Goal: Complete application form

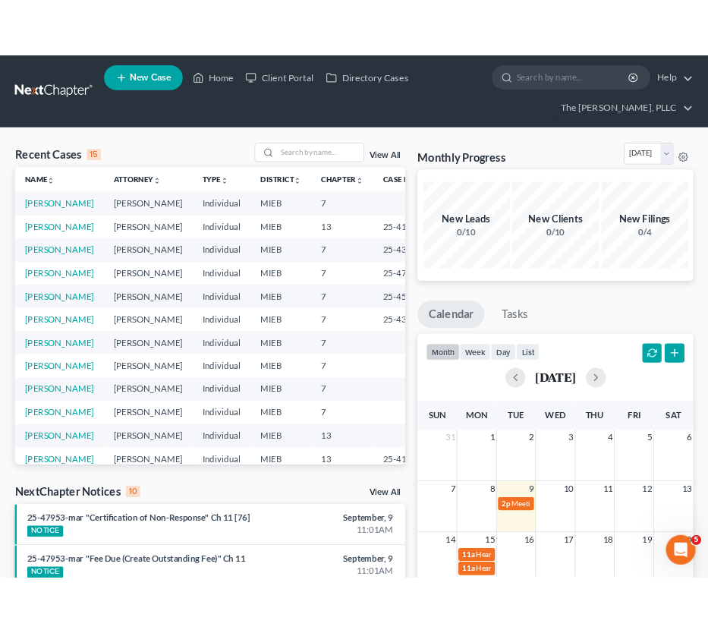
scroll to position [102, 0]
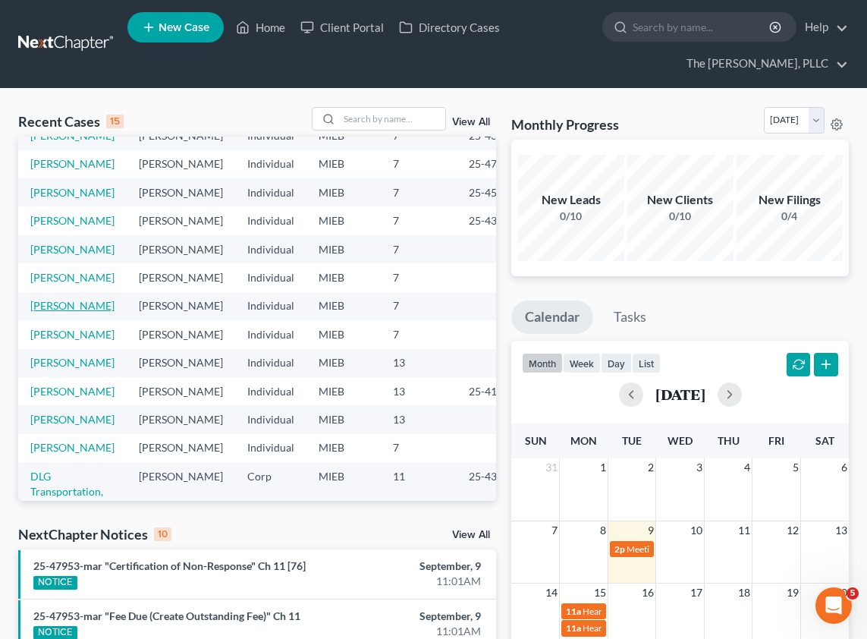
click at [55, 312] on link "[PERSON_NAME]" at bounding box center [72, 305] width 84 height 13
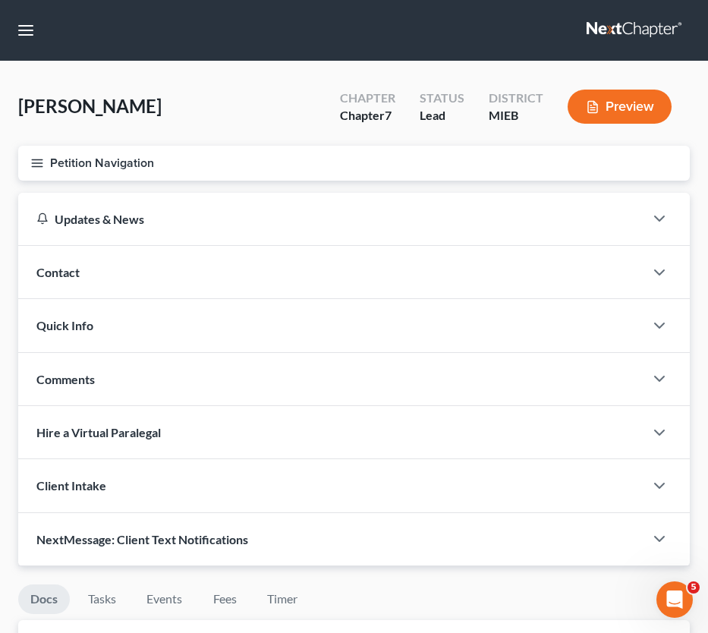
click at [36, 175] on button "Petition Navigation" at bounding box center [353, 163] width 671 height 35
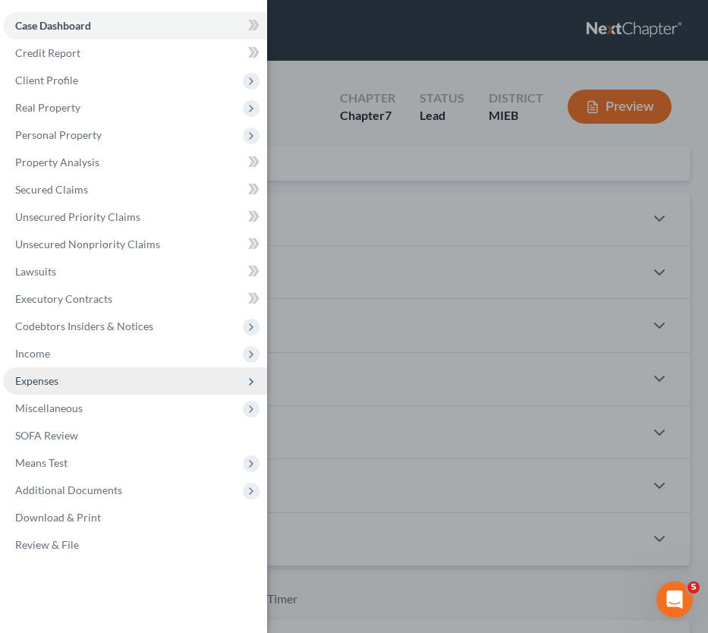
click at [35, 379] on span "Expenses" at bounding box center [36, 380] width 43 height 13
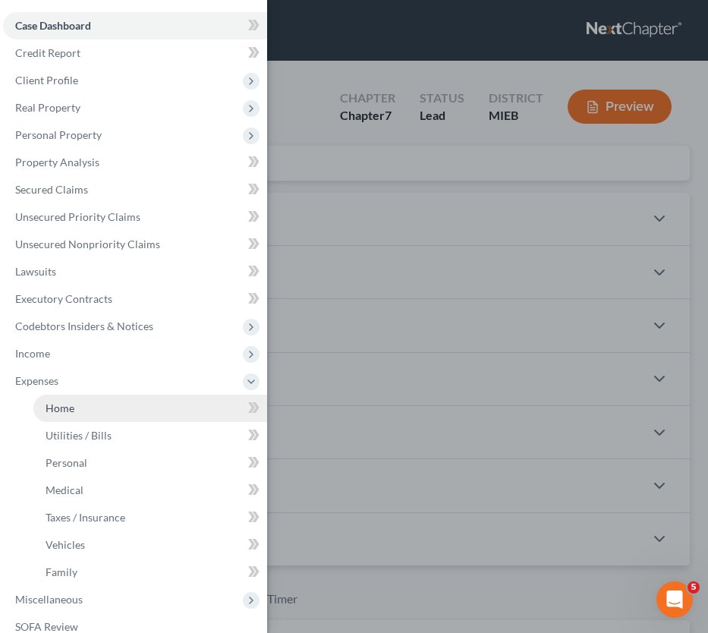
click at [91, 416] on link "Home" at bounding box center [150, 407] width 234 height 27
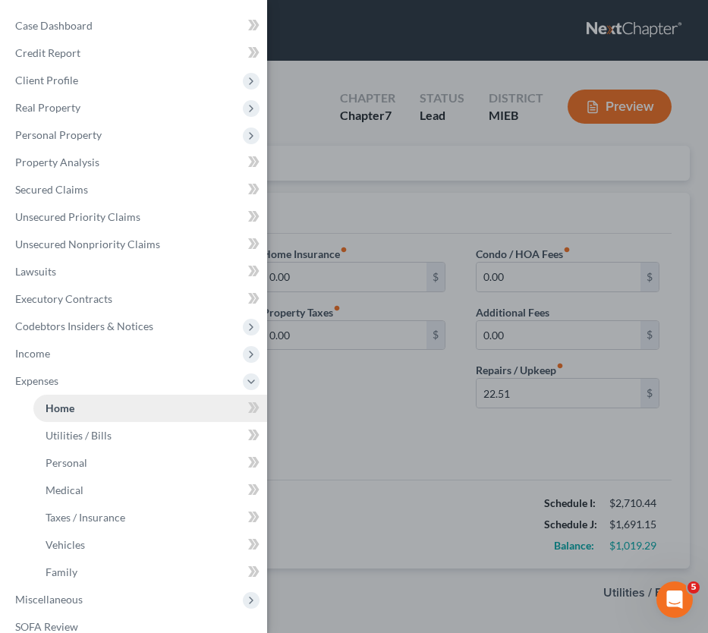
click at [102, 409] on link "Home" at bounding box center [150, 407] width 234 height 27
click at [240, 409] on span at bounding box center [253, 409] width 27 height 23
click at [193, 407] on link "Home" at bounding box center [150, 407] width 234 height 27
click at [373, 380] on div "Case Dashboard Payments Invoices Payments Payments Credit Report Client Profile" at bounding box center [354, 316] width 708 height 633
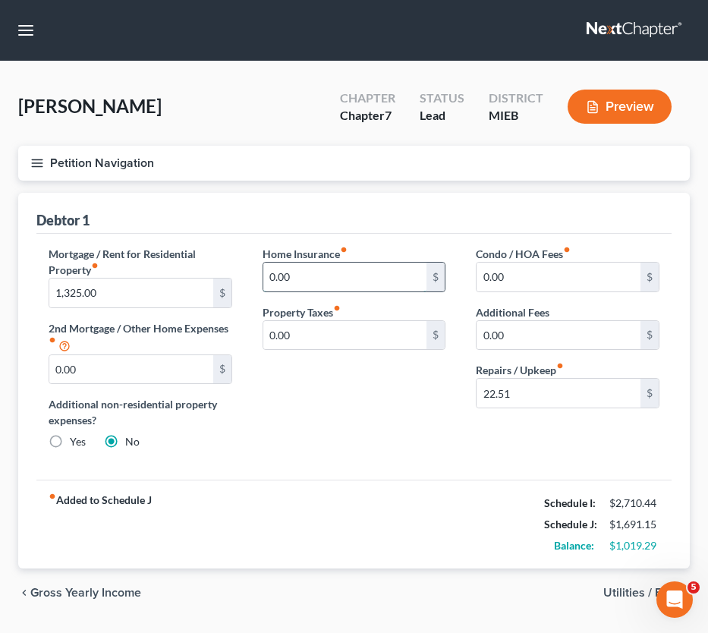
click at [347, 283] on input "0.00" at bounding box center [345, 276] width 164 height 29
type input "35"
click at [344, 374] on div "Home Insurance fiber_manual_record 35 $ Property Taxes fiber_manual_record 0.00…" at bounding box center [354, 354] width 214 height 216
click at [290, 275] on input "35" at bounding box center [345, 276] width 164 height 29
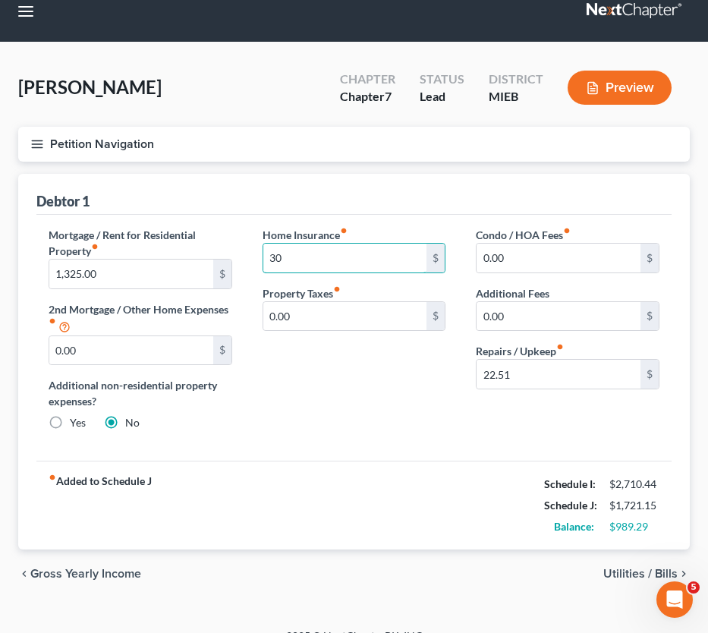
scroll to position [28, 0]
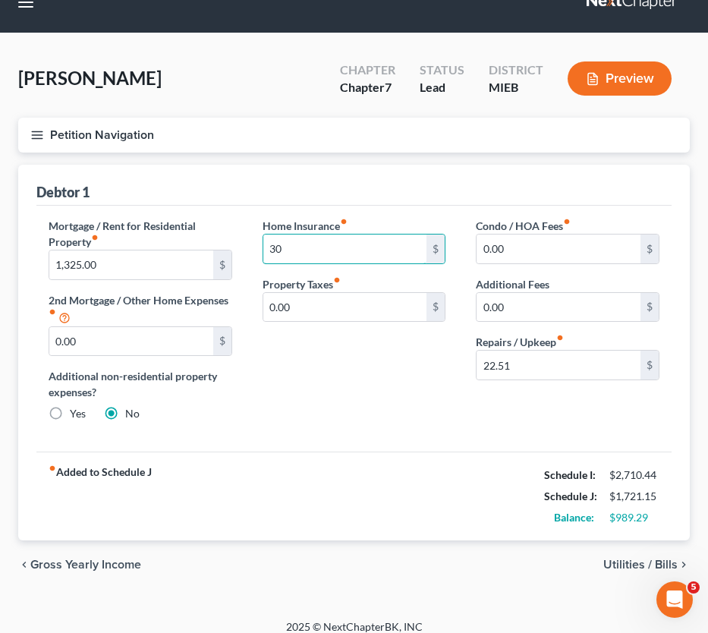
type input "30"
click at [629, 570] on div "chevron_left Gross Yearly Income Utilities / Bills chevron_right" at bounding box center [353, 564] width 671 height 49
click at [627, 567] on span "Utilities / Bills" at bounding box center [640, 564] width 74 height 12
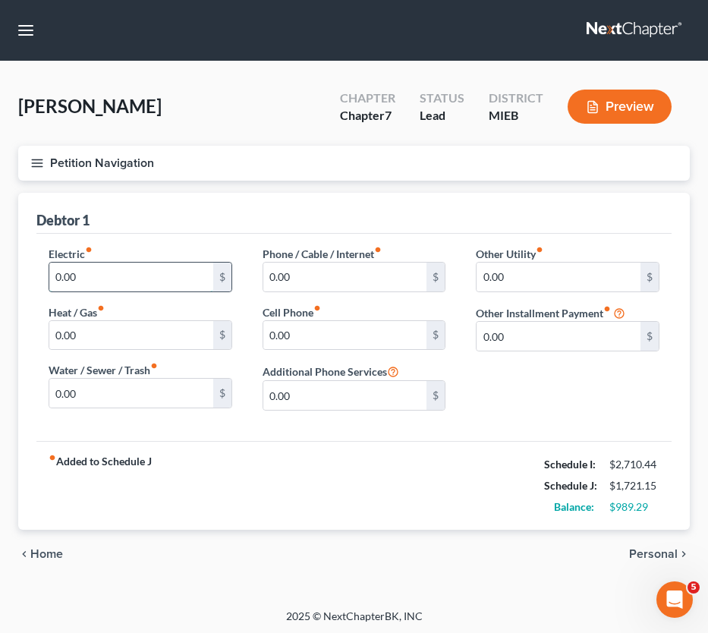
click at [143, 279] on input "0.00" at bounding box center [131, 276] width 164 height 29
type input "260"
click at [120, 326] on input "0.00" at bounding box center [131, 335] width 164 height 29
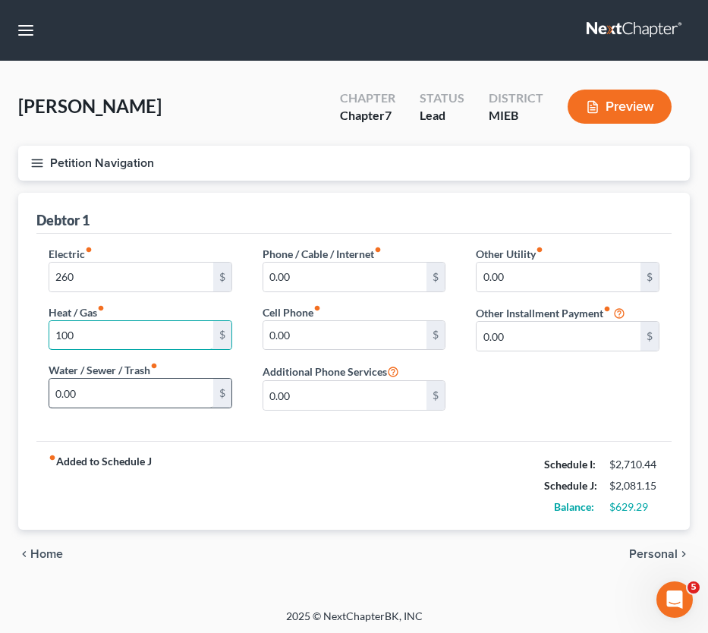
type input "100"
click at [174, 392] on input "0.00" at bounding box center [131, 392] width 164 height 29
type input "60"
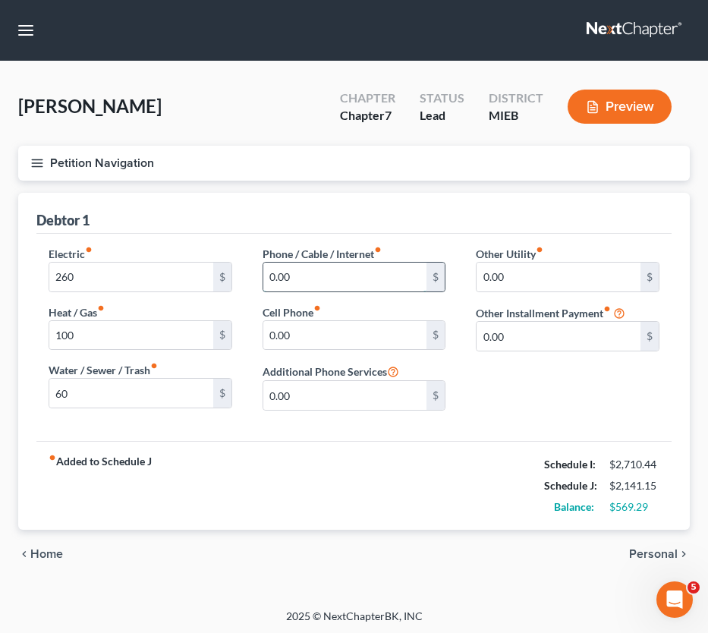
click at [309, 284] on input "0.00" at bounding box center [345, 276] width 164 height 29
type input "125"
click at [644, 549] on span "Personal" at bounding box center [653, 554] width 49 height 12
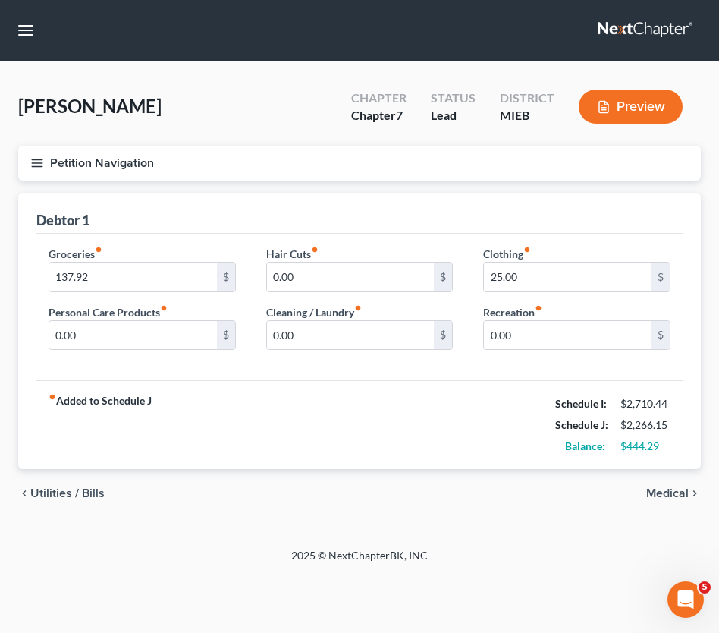
click at [667, 491] on span "Medical" at bounding box center [667, 493] width 42 height 12
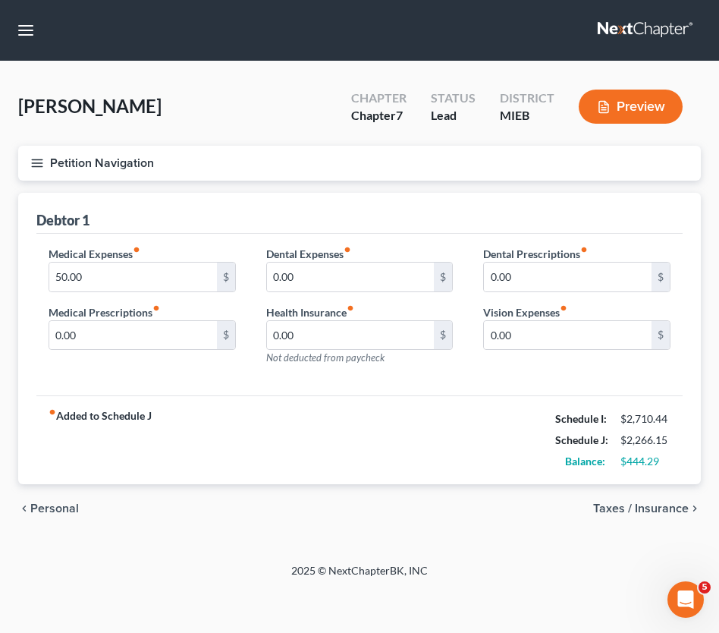
click at [50, 505] on span "Personal" at bounding box center [54, 508] width 49 height 12
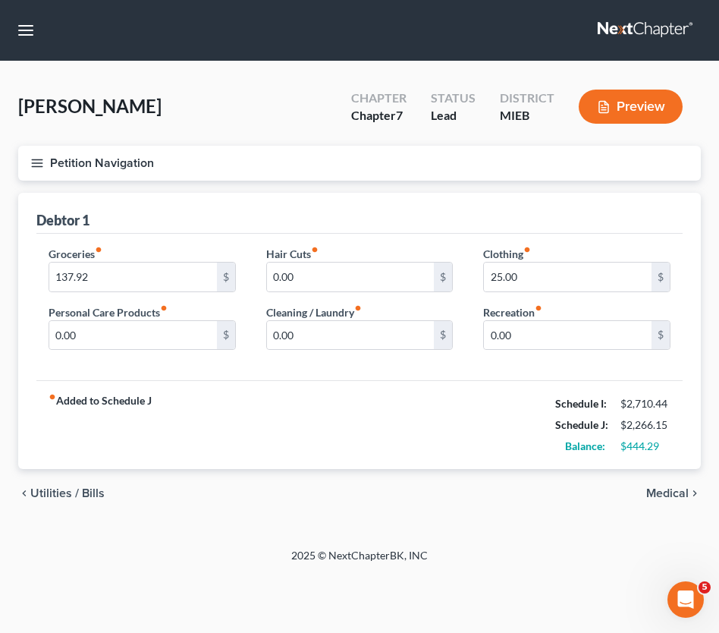
click at [55, 494] on span "Utilities / Bills" at bounding box center [67, 493] width 74 height 12
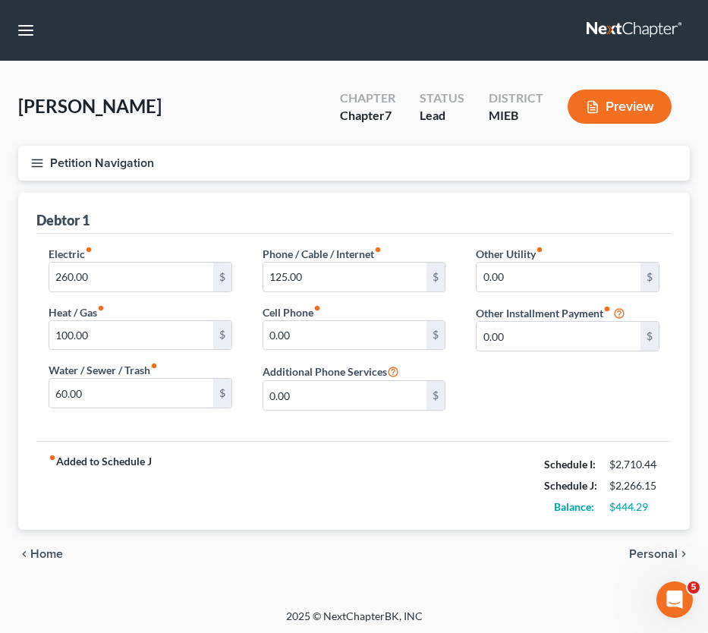
click at [639, 549] on span "Personal" at bounding box center [653, 554] width 49 height 12
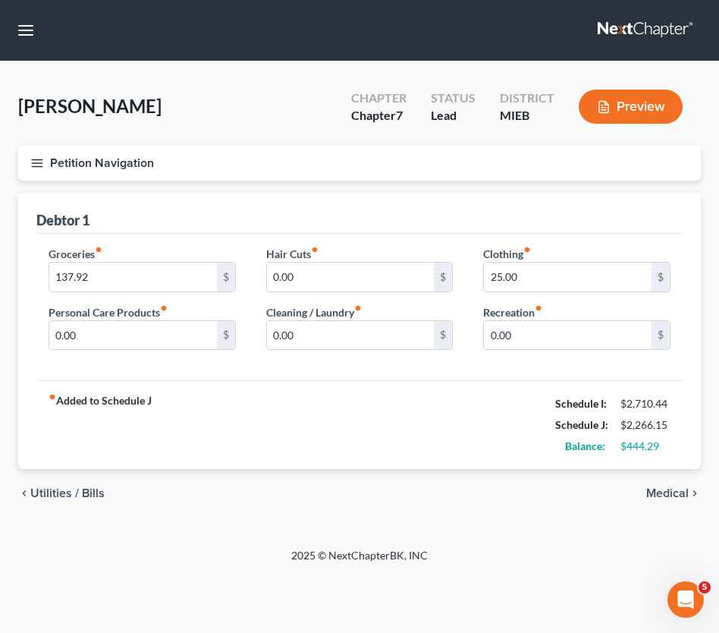
click at [662, 495] on span "Medical" at bounding box center [667, 493] width 42 height 12
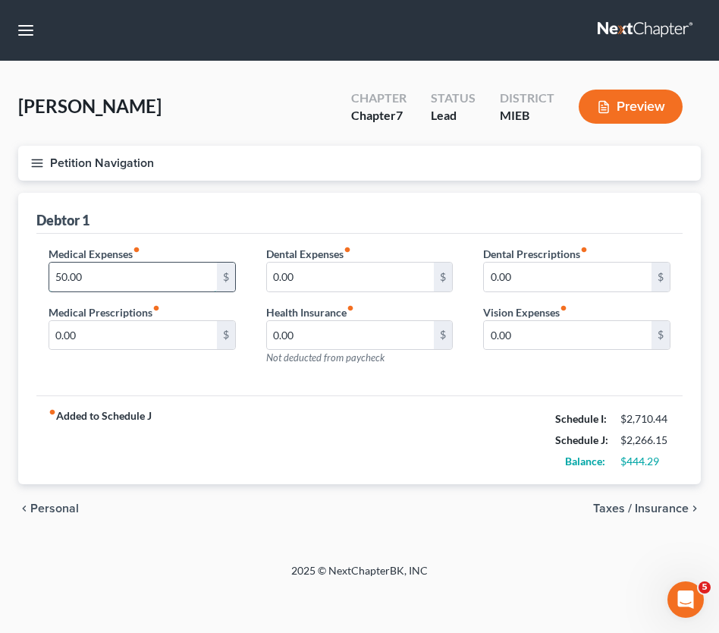
click at [111, 273] on input "50.00" at bounding box center [133, 276] width 168 height 29
click at [111, 275] on input "50.00" at bounding box center [133, 276] width 168 height 29
type input "5"
type input "2"
type input "125"
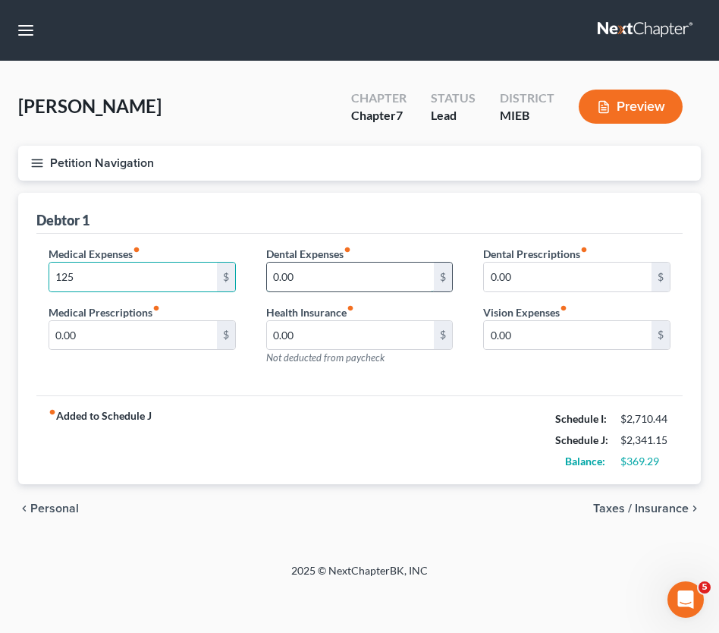
click at [293, 285] on input "0.00" at bounding box center [351, 276] width 168 height 29
type input "125"
click at [61, 510] on span "Personal" at bounding box center [54, 508] width 49 height 12
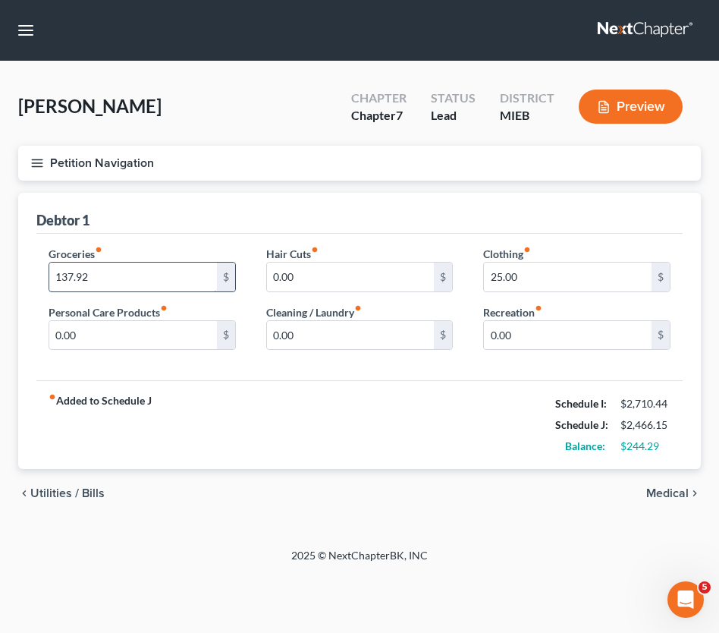
click at [96, 278] on input "137.92" at bounding box center [133, 276] width 168 height 29
type input "500"
click at [659, 495] on span "Medical" at bounding box center [667, 493] width 42 height 12
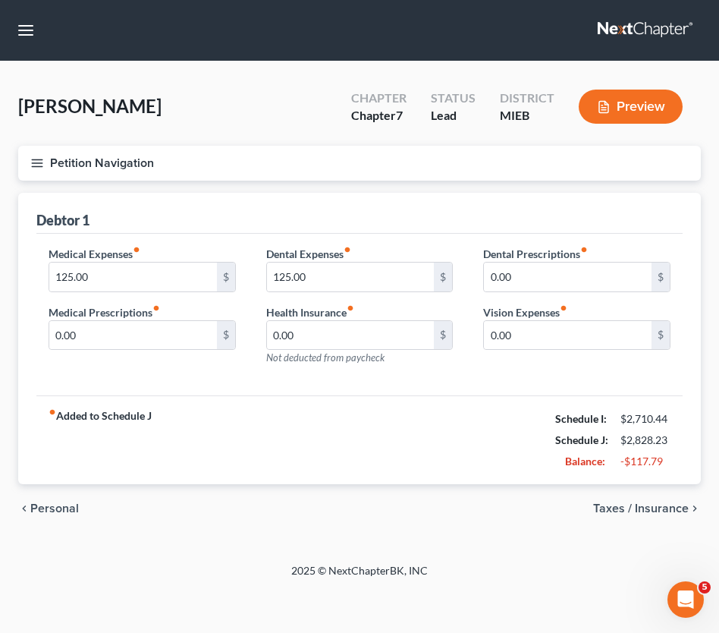
click at [661, 509] on span "Taxes / Insurance" at bounding box center [641, 508] width 96 height 12
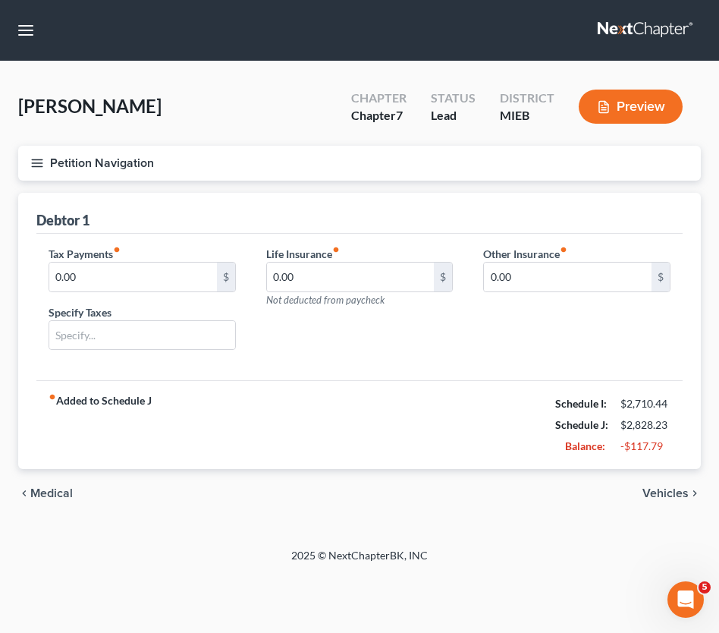
click at [659, 495] on span "Vehicles" at bounding box center [665, 493] width 46 height 12
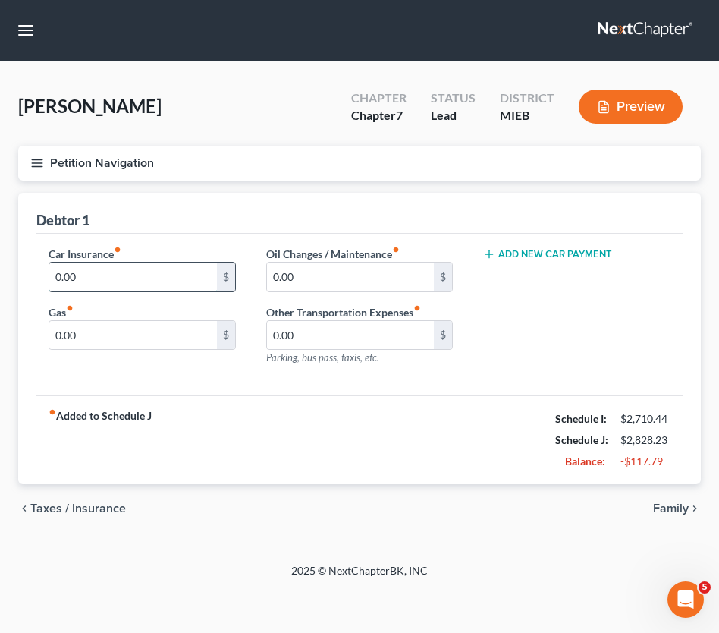
click at [93, 281] on input "0.00" at bounding box center [133, 276] width 168 height 29
type input "270"
click at [542, 252] on button "Add New Car Payment" at bounding box center [547, 254] width 129 height 12
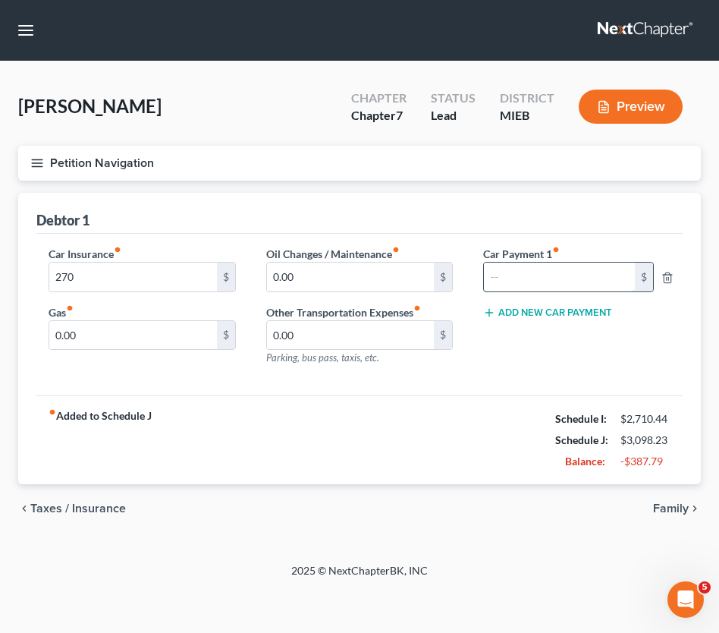
click at [534, 272] on input "text" at bounding box center [559, 276] width 150 height 29
type input "422"
click at [322, 284] on input "0.00" at bounding box center [351, 276] width 168 height 29
type input "120"
click at [665, 504] on span "Family" at bounding box center [671, 508] width 36 height 12
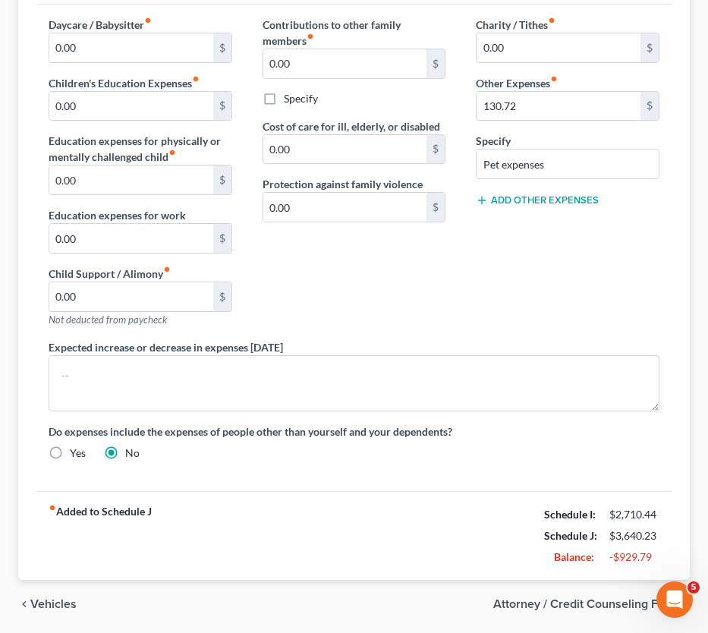
scroll to position [168, 0]
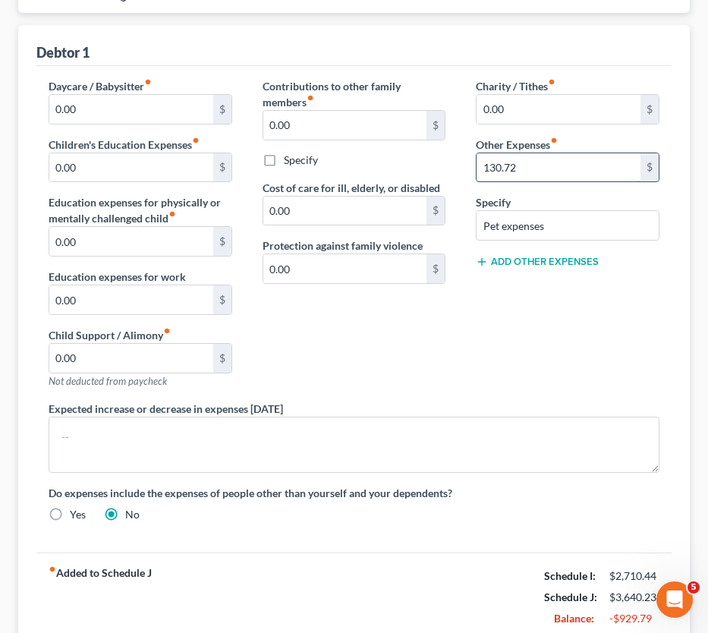
click at [531, 175] on input "130.72" at bounding box center [558, 167] width 164 height 29
click at [448, 391] on div "Contributions to other family members fiber_manual_record 0.00 $ Specify Cost o…" at bounding box center [354, 239] width 214 height 322
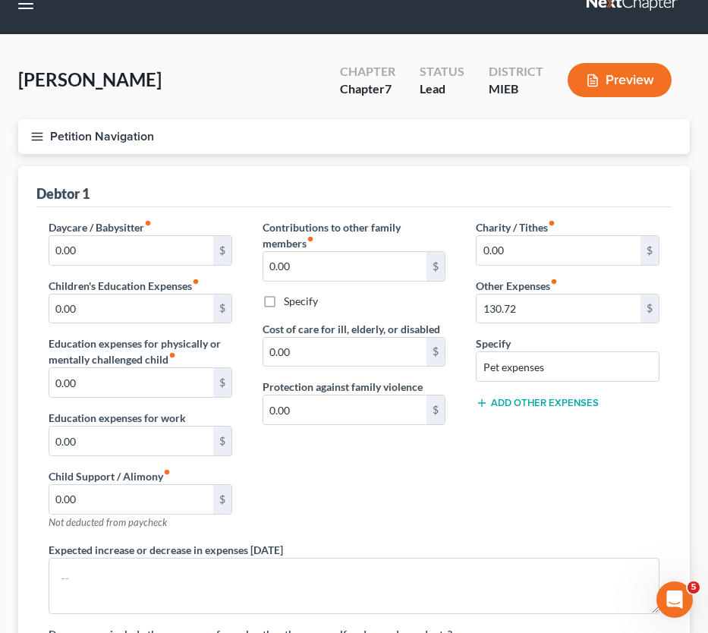
scroll to position [0, 0]
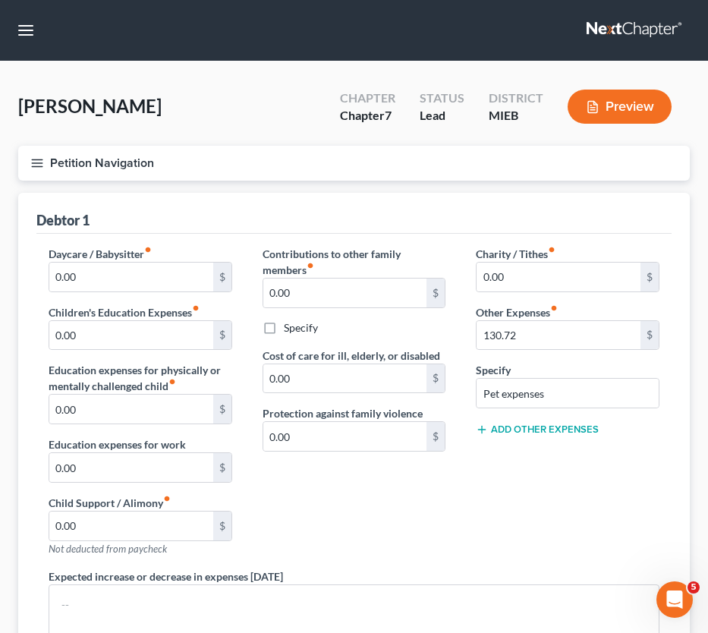
click at [34, 156] on icon "button" at bounding box center [37, 163] width 14 height 14
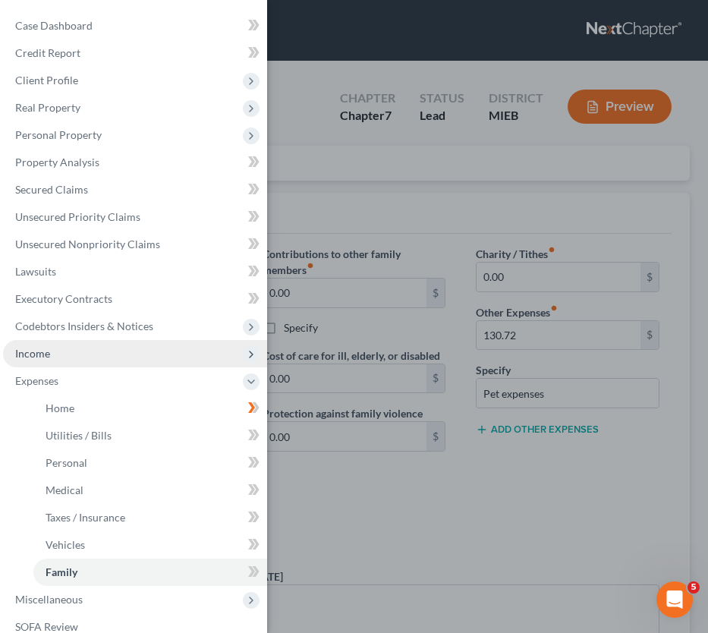
click at [74, 353] on span "Income" at bounding box center [135, 353] width 264 height 27
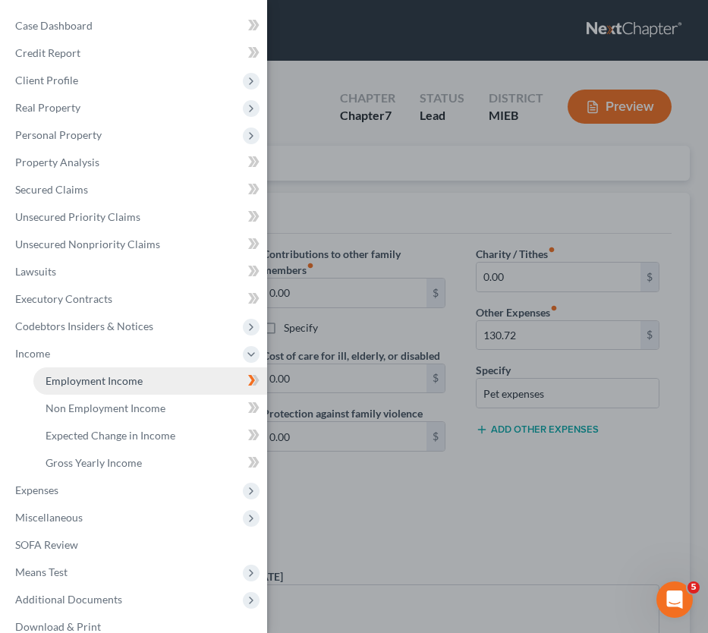
click at [126, 385] on span "Employment Income" at bounding box center [94, 380] width 97 height 13
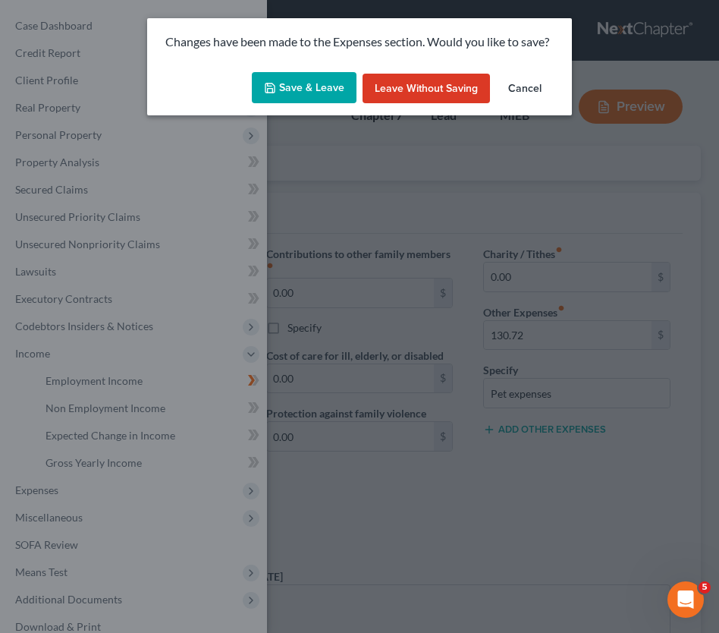
click at [316, 82] on button "Save & Leave" at bounding box center [304, 88] width 105 height 32
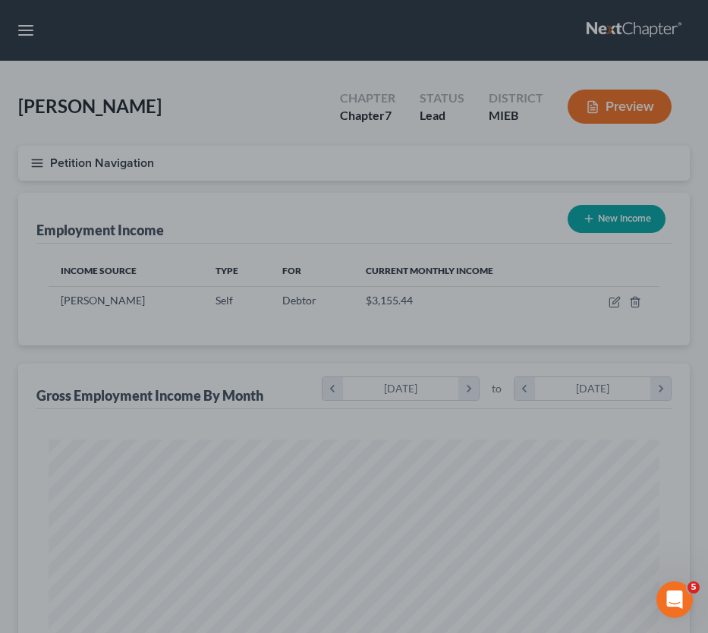
scroll to position [305, 641]
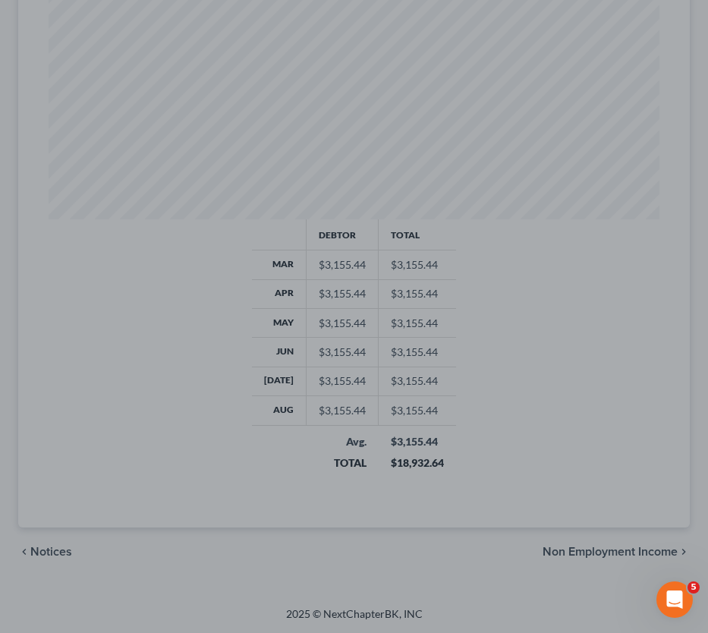
click at [196, 369] on div at bounding box center [354, 316] width 708 height 633
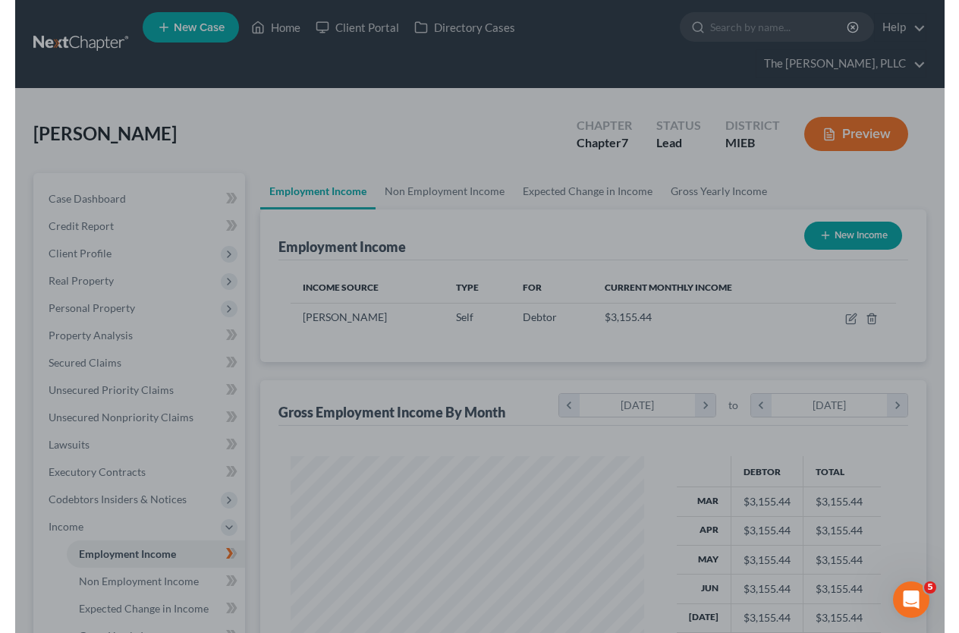
scroll to position [272, 383]
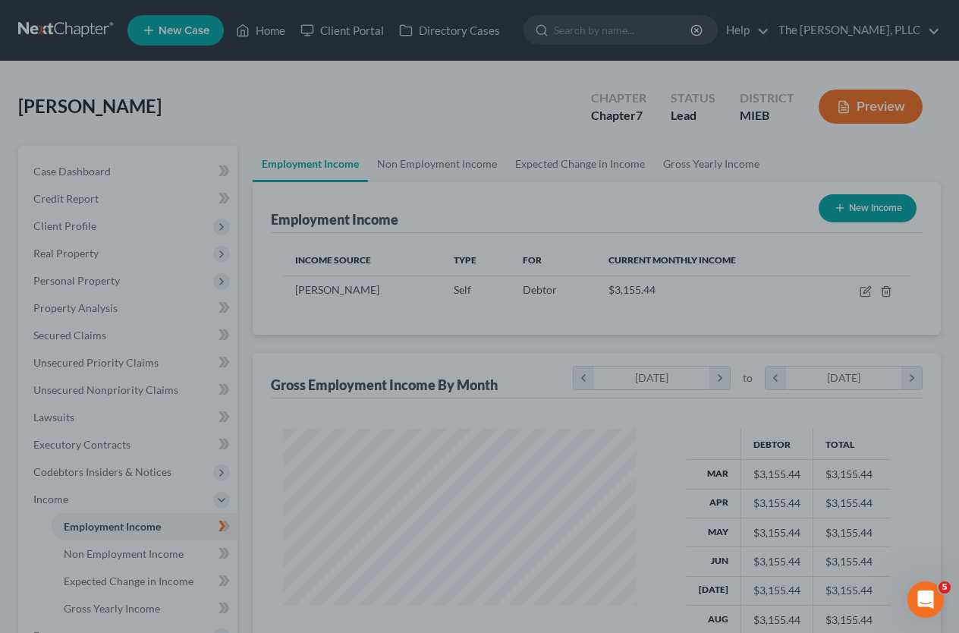
click at [161, 262] on div at bounding box center [479, 316] width 959 height 633
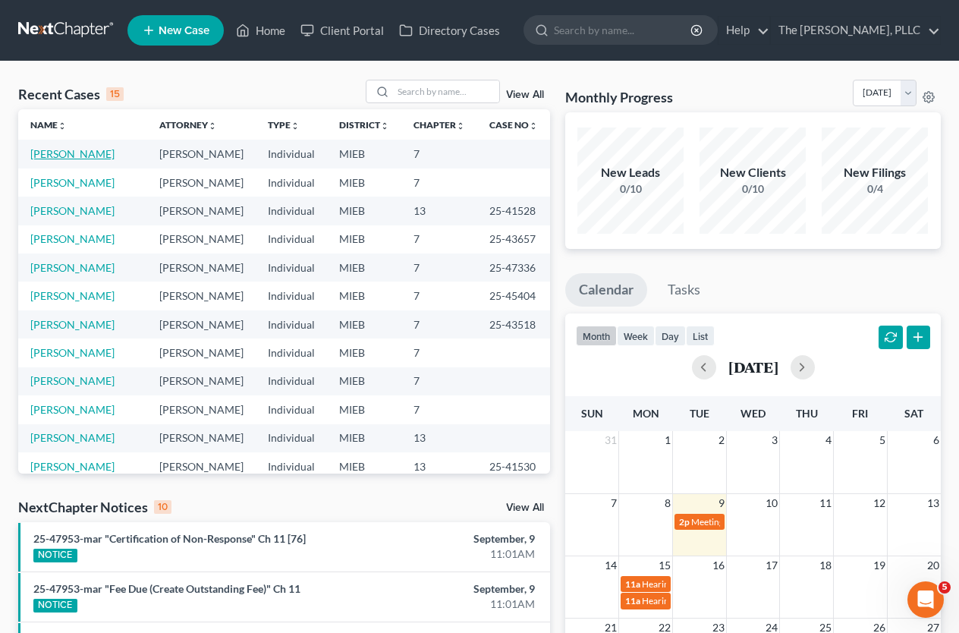
click at [64, 154] on link "[PERSON_NAME]" at bounding box center [72, 153] width 84 height 13
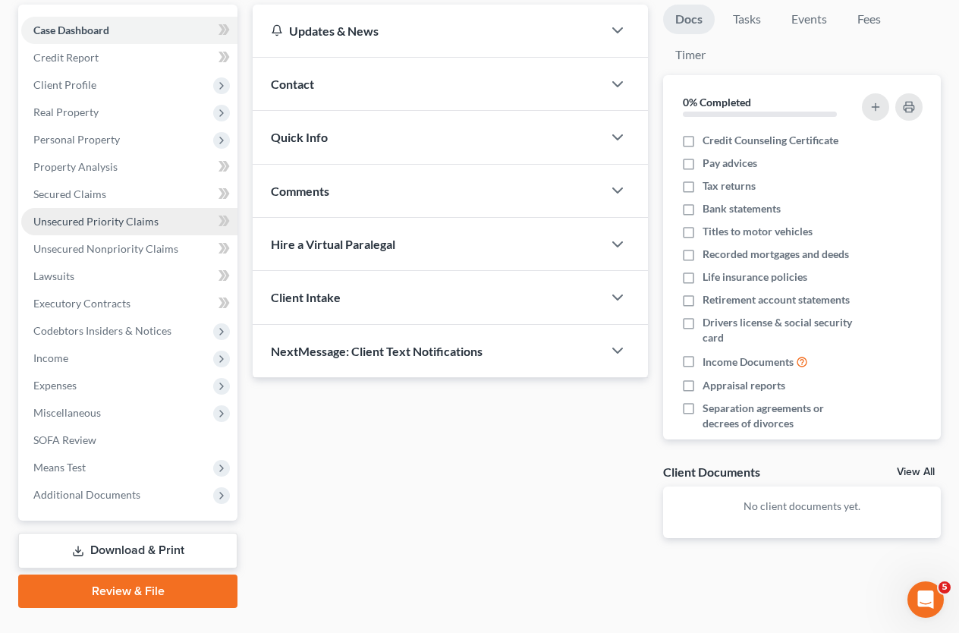
scroll to position [172, 0]
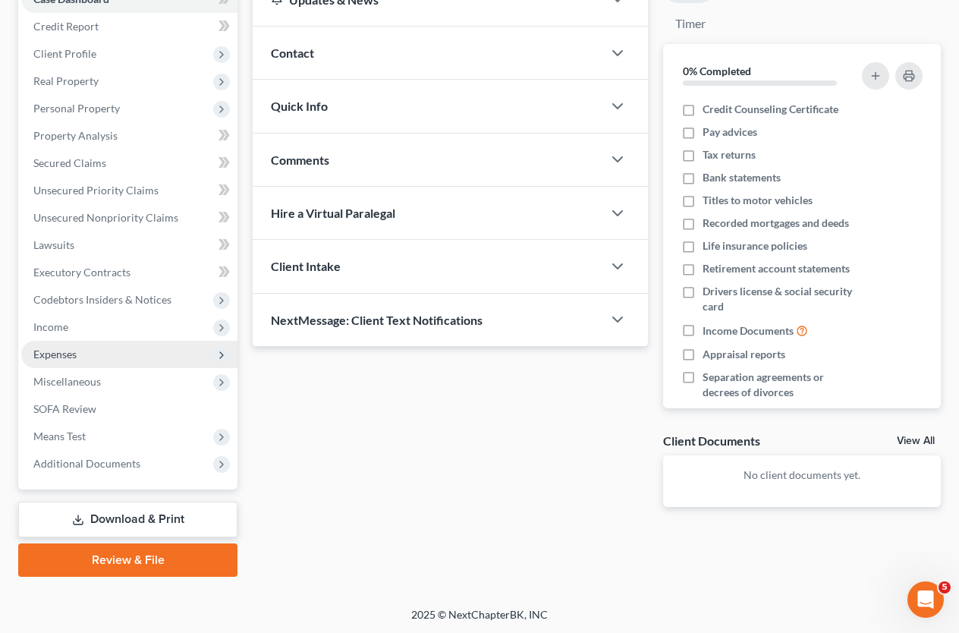
click at [61, 352] on span "Expenses" at bounding box center [54, 353] width 43 height 13
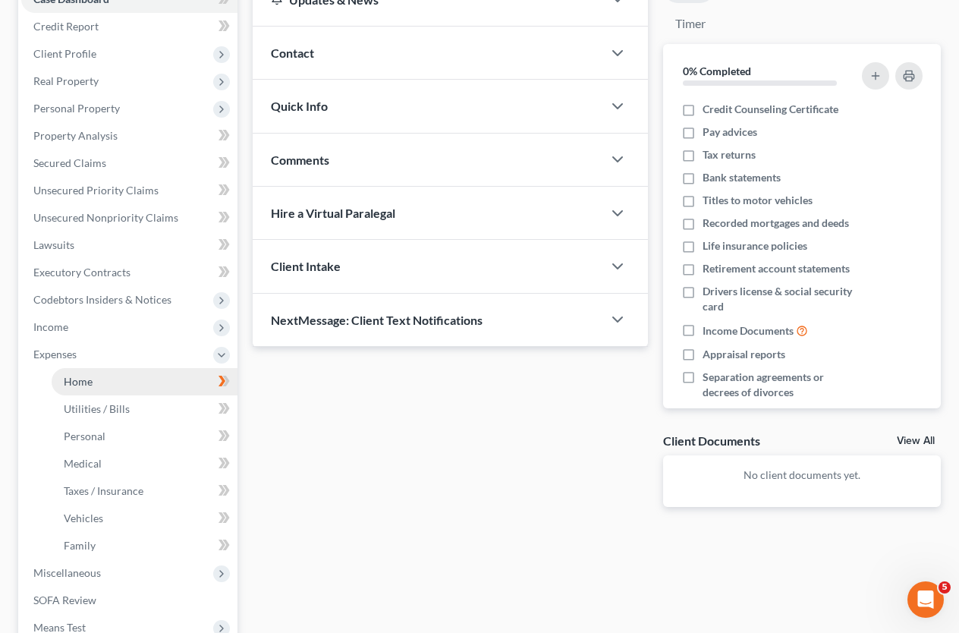
click at [79, 381] on span "Home" at bounding box center [78, 381] width 29 height 13
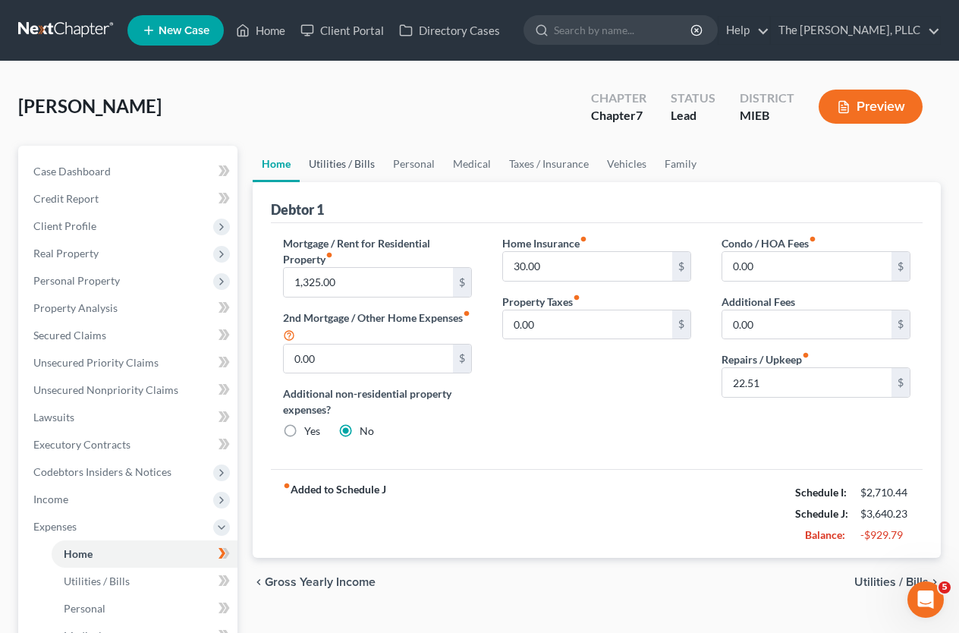
click at [338, 159] on link "Utilities / Bills" at bounding box center [342, 164] width 84 height 36
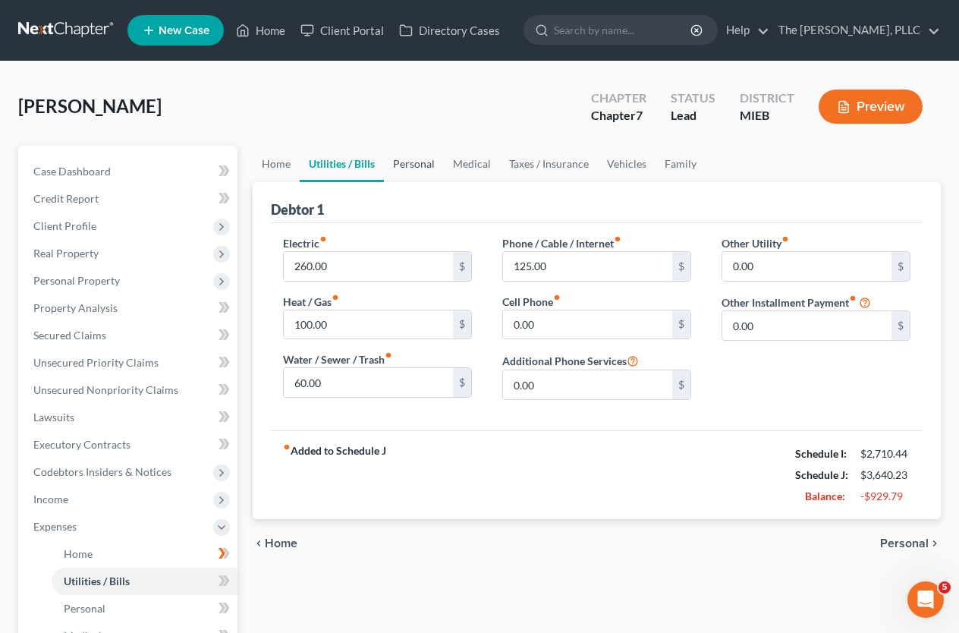
click at [413, 156] on link "Personal" at bounding box center [414, 164] width 60 height 36
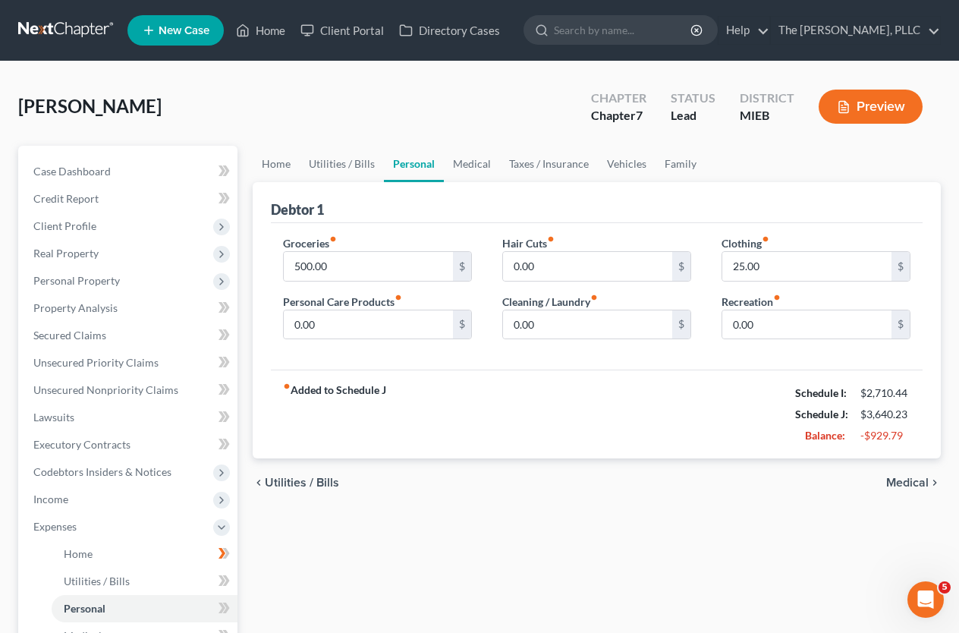
click at [436, 163] on link "Personal" at bounding box center [414, 164] width 60 height 36
click at [81, 491] on span "Income" at bounding box center [129, 498] width 216 height 27
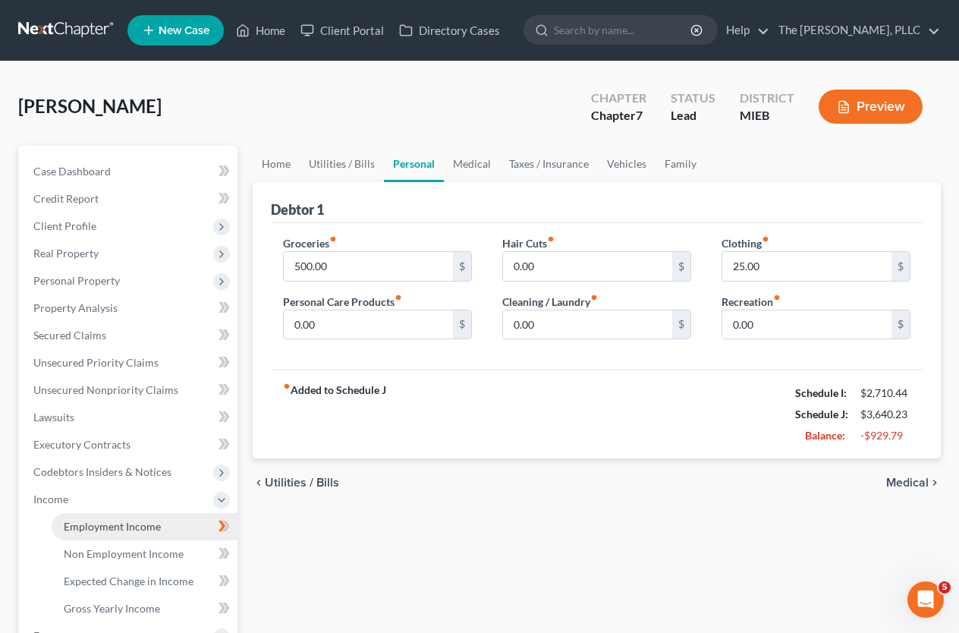
click at [84, 526] on span "Employment Income" at bounding box center [112, 526] width 97 height 13
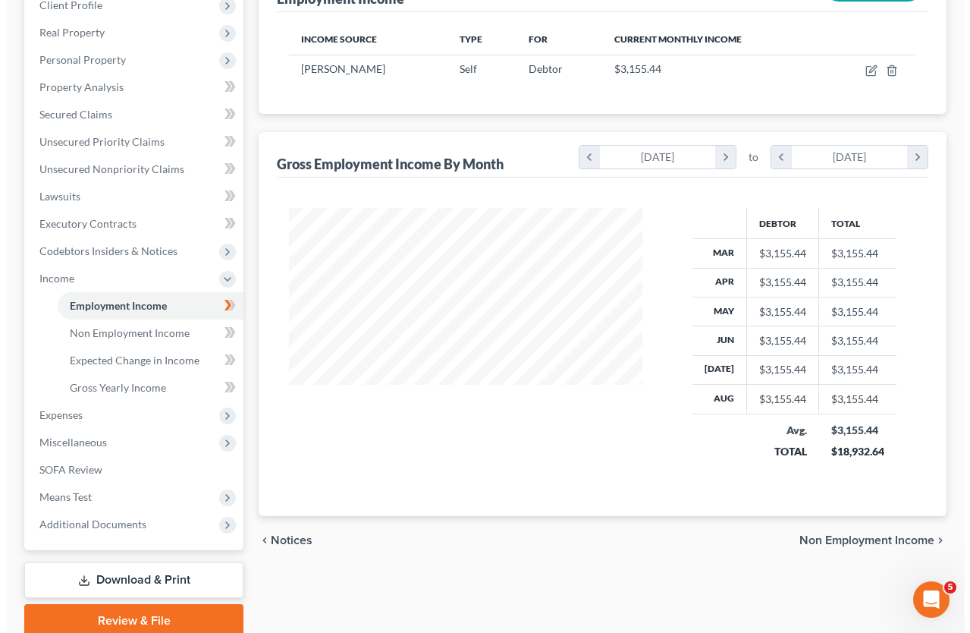
scroll to position [156, 0]
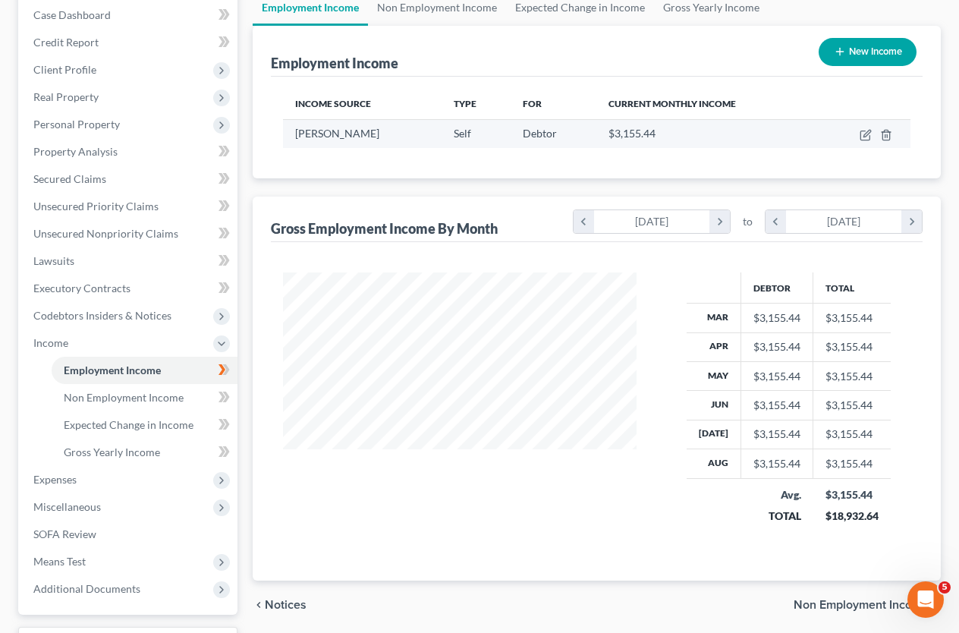
click at [644, 130] on span "$3,155.44" at bounding box center [631, 133] width 47 height 13
click at [683, 132] on div "$3,155.44" at bounding box center [707, 133] width 198 height 15
click at [862, 139] on icon "button" at bounding box center [865, 135] width 12 height 12
select select "1"
select select "0"
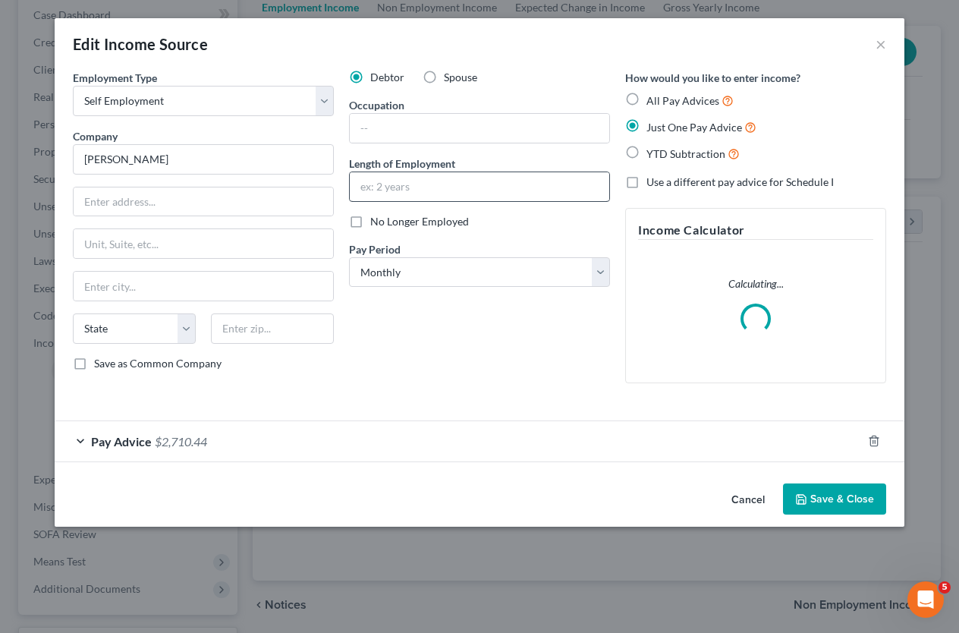
scroll to position [272, 388]
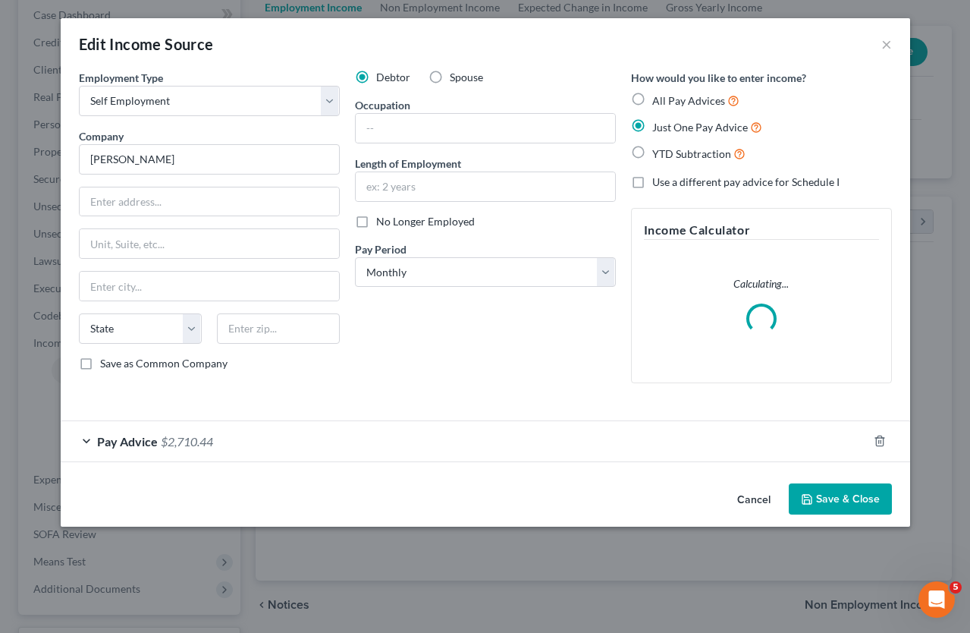
click at [186, 435] on span "$2,710.44" at bounding box center [187, 441] width 52 height 14
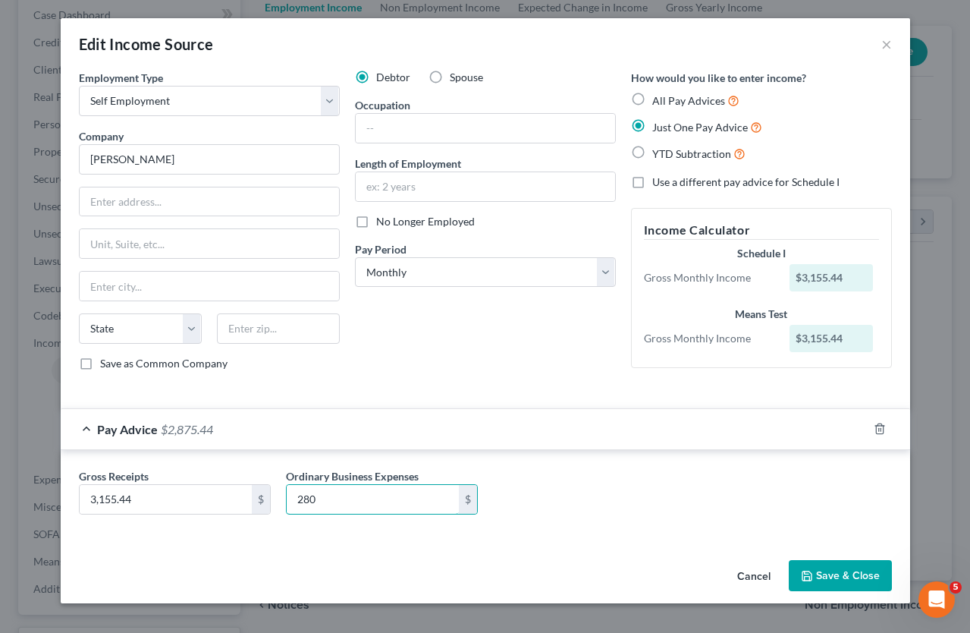
type input "280"
click at [363, 548] on div "Employment Type * Select Full or Part Time Employment Self Employment Company *…" at bounding box center [485, 312] width 849 height 484
click at [815, 579] on button "Save & Close" at bounding box center [840, 576] width 103 height 32
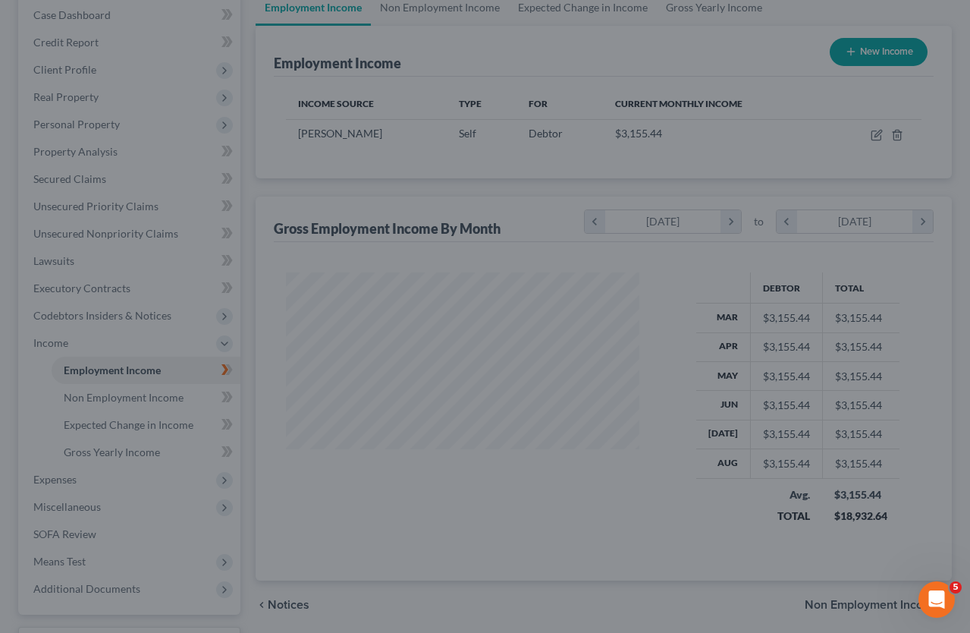
scroll to position [758127, 758015]
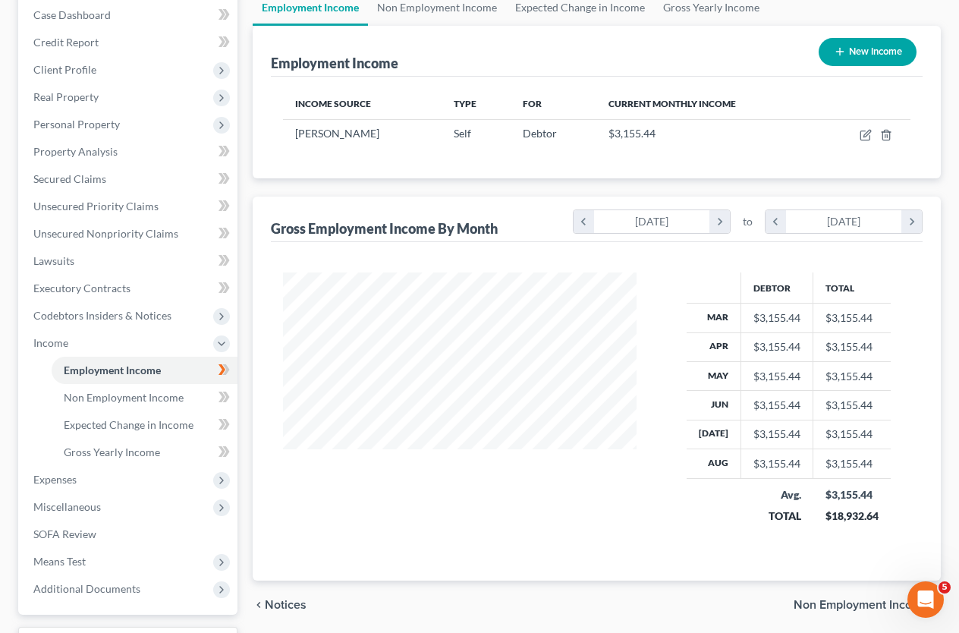
click at [865, 39] on button "New Income" at bounding box center [867, 52] width 98 height 28
select select "0"
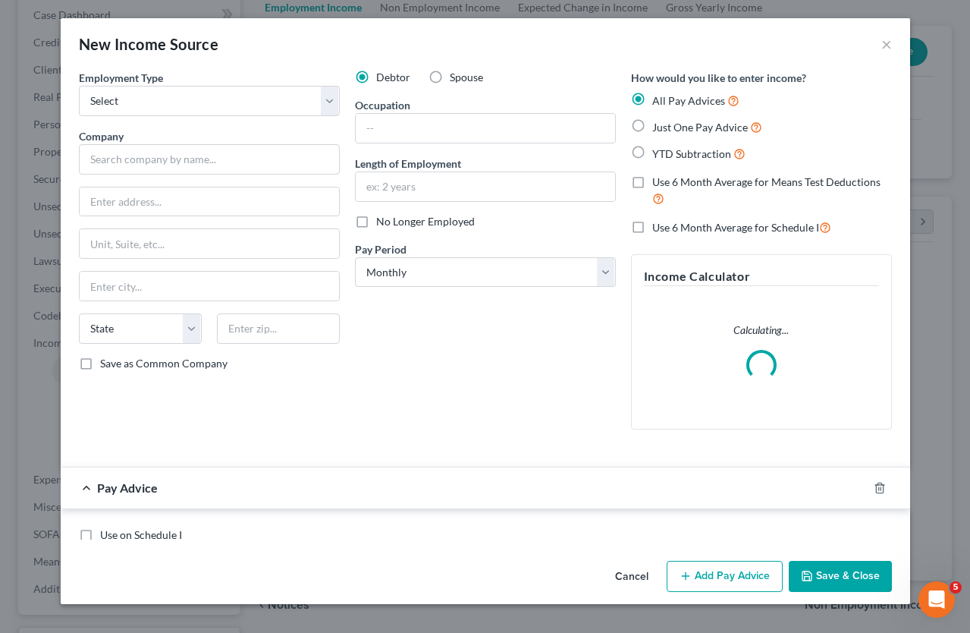
scroll to position [272, 388]
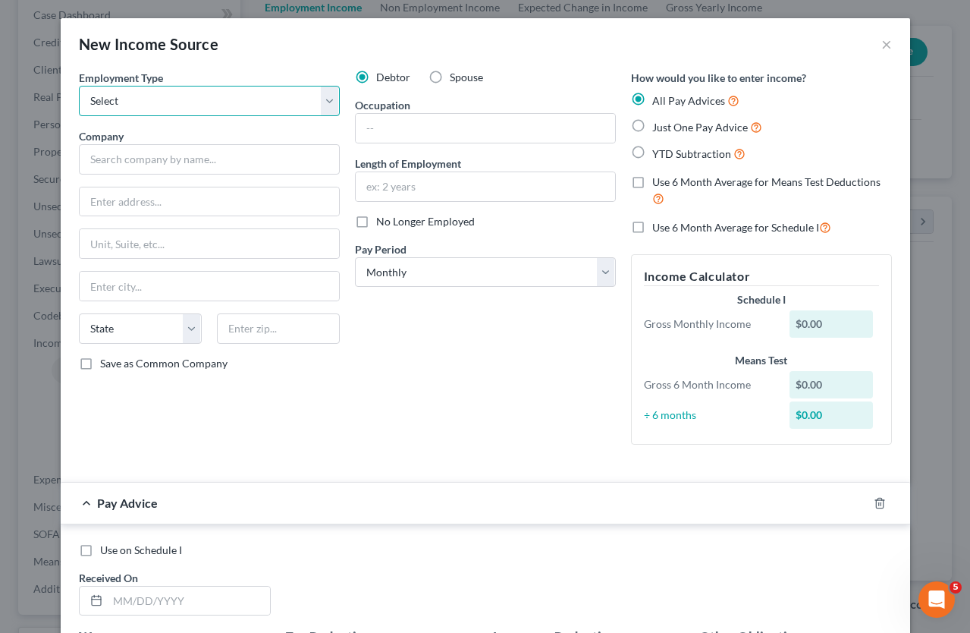
click at [291, 103] on select "Select Full or Part Time Employment Self Employment" at bounding box center [209, 101] width 261 height 30
select select "1"
click at [79, 86] on select "Select Full or Part Time Employment Self Employment" at bounding box center [209, 101] width 261 height 30
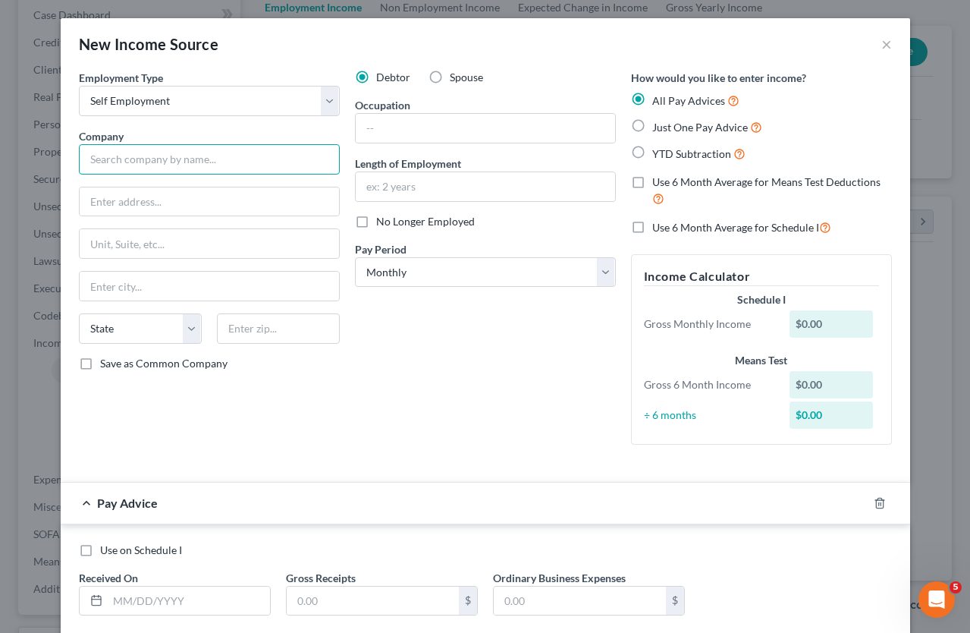
click at [210, 161] on input "text" at bounding box center [209, 159] width 261 height 30
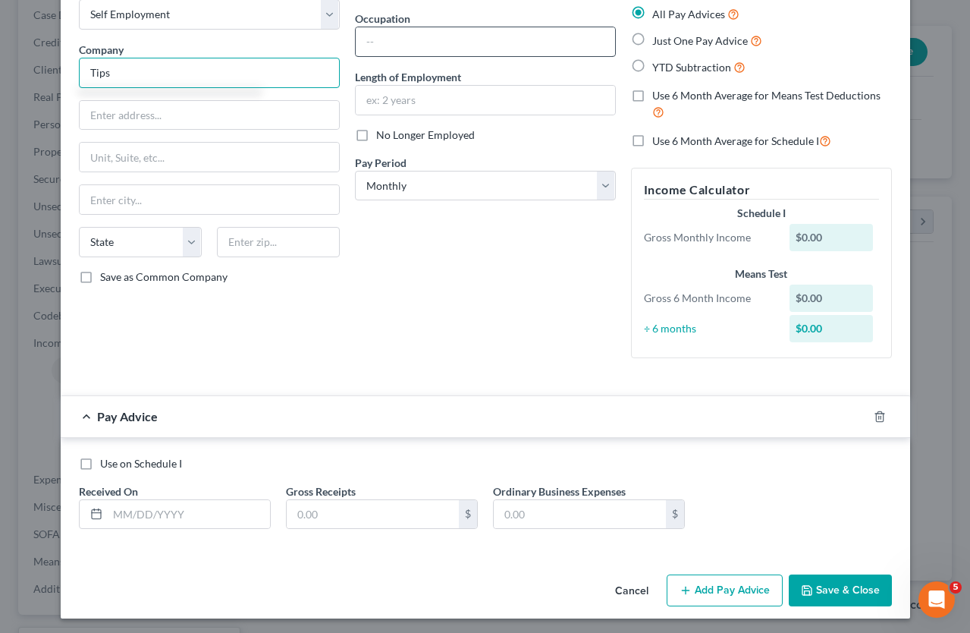
type input "Tips"
click at [389, 48] on input "text" at bounding box center [485, 41] width 259 height 29
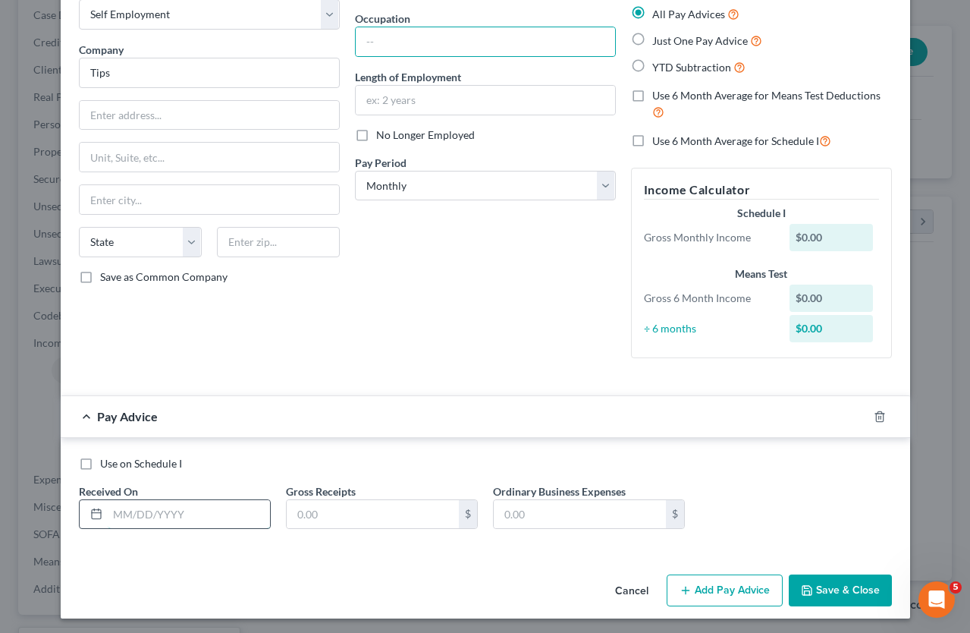
click at [162, 519] on input "text" at bounding box center [189, 514] width 162 height 29
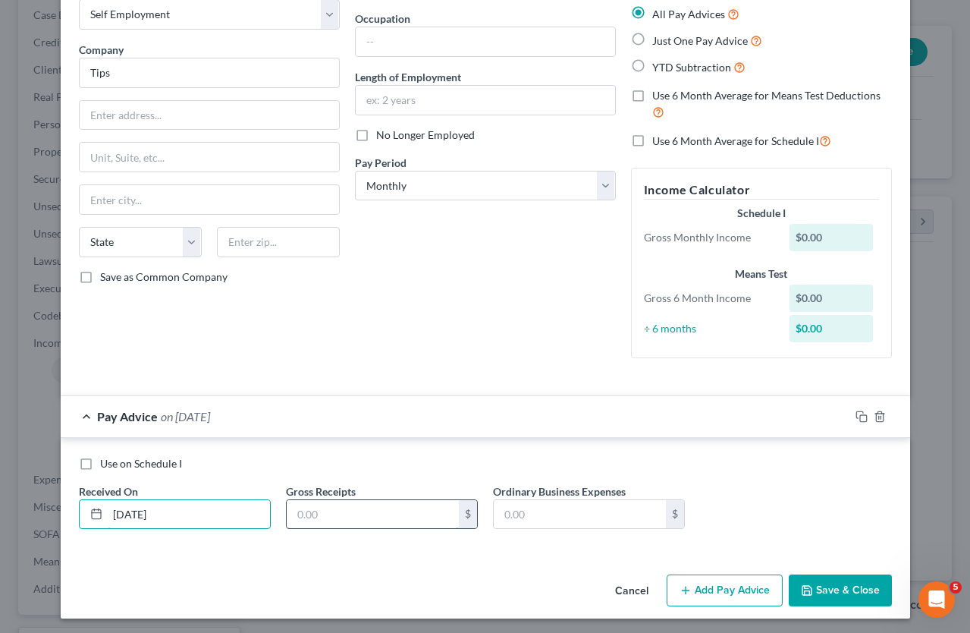
type input "03/11/25"
click at [329, 516] on input "text" at bounding box center [373, 514] width 172 height 29
type input "200"
click at [702, 597] on button "Add Pay Advice" at bounding box center [725, 590] width 116 height 32
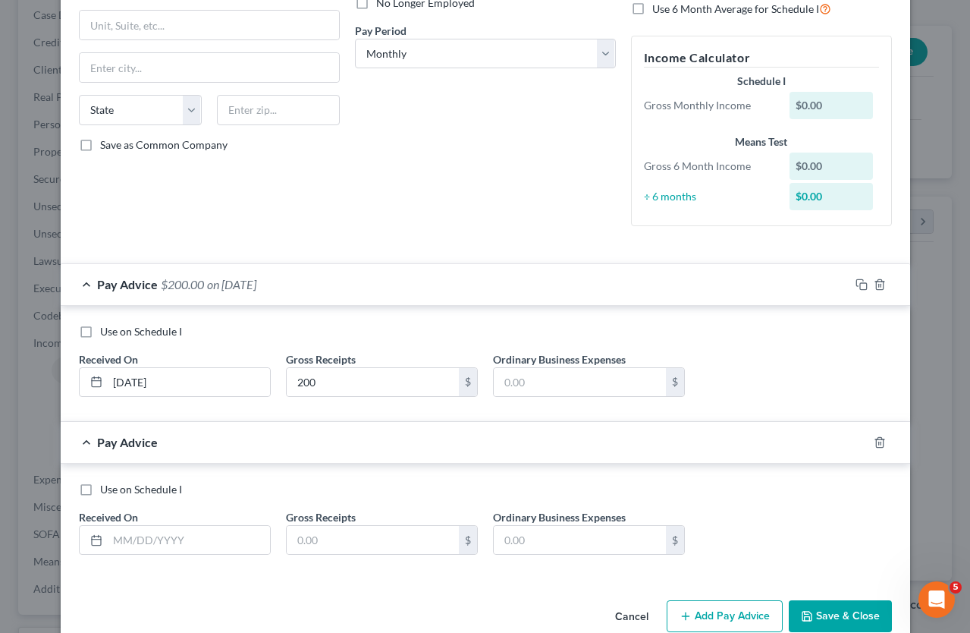
scroll to position [248, 0]
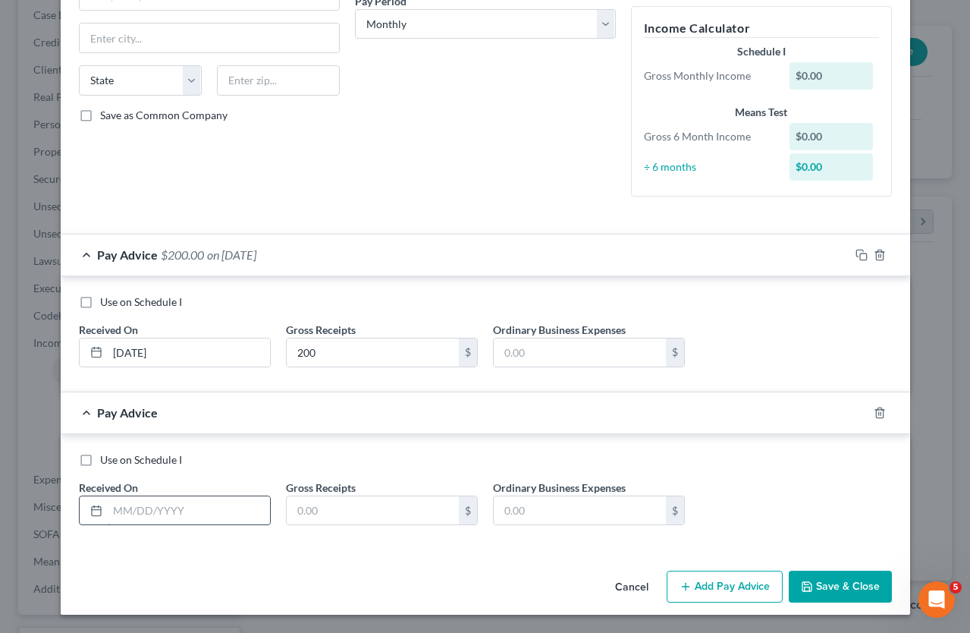
click at [137, 513] on input "text" at bounding box center [189, 510] width 162 height 29
type input "4/2/25"
click at [292, 505] on input "text" at bounding box center [373, 510] width 172 height 29
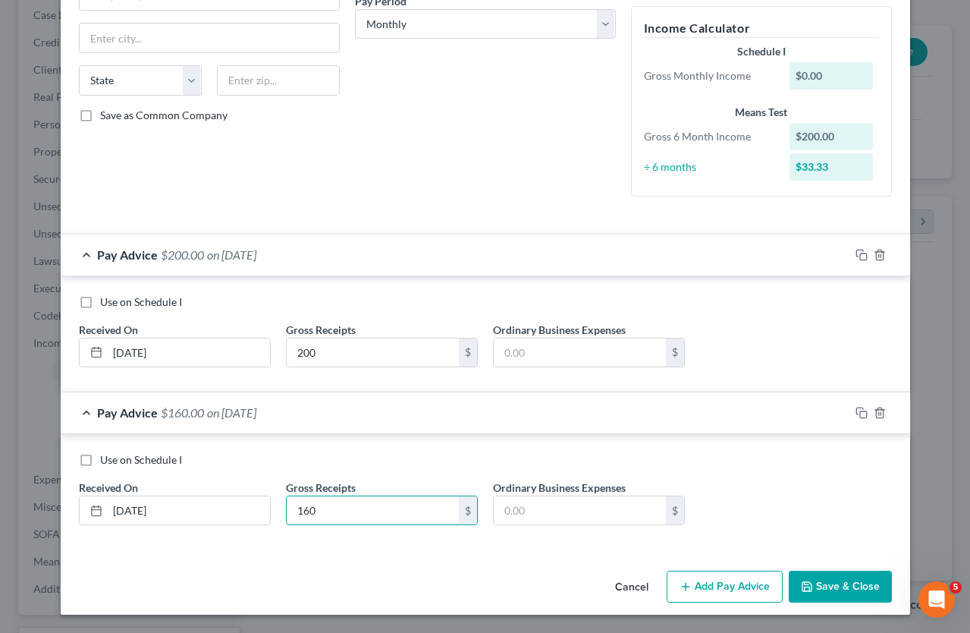
type input "160"
click at [686, 581] on icon "button" at bounding box center [686, 586] width 12 height 12
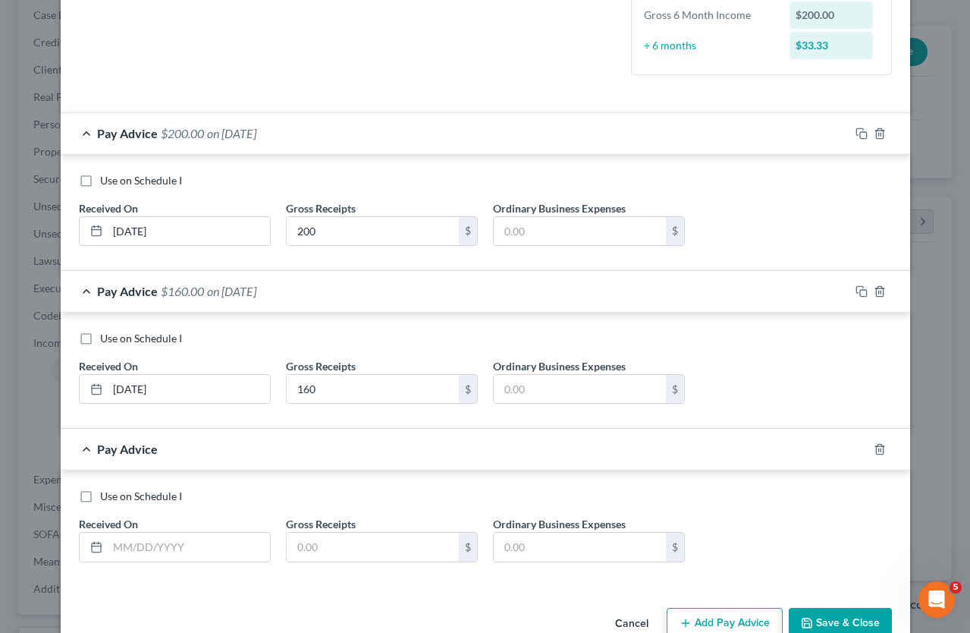
scroll to position [406, 0]
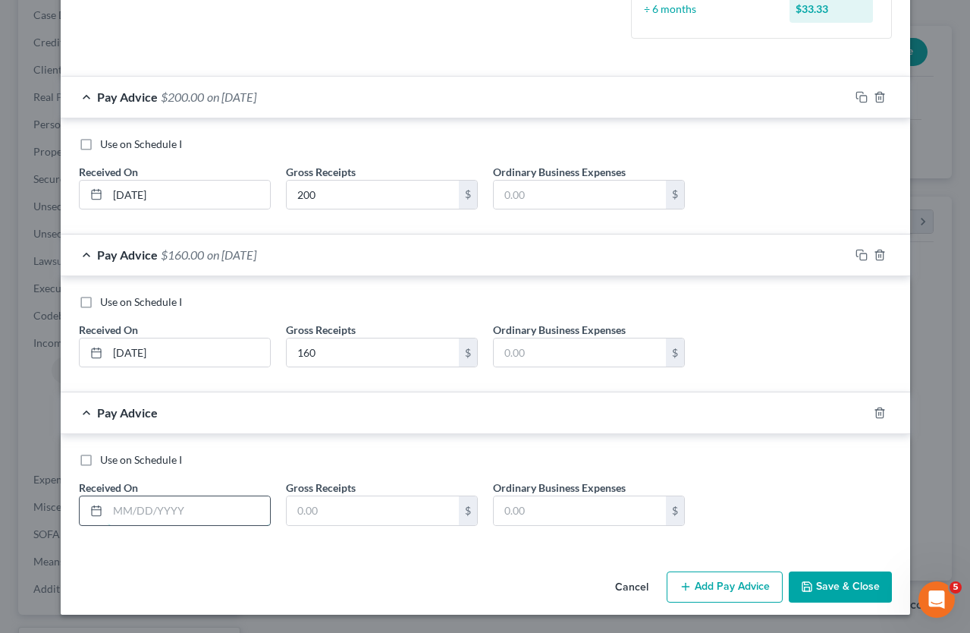
click at [125, 502] on input "text" at bounding box center [189, 510] width 162 height 29
type input "4/23/25"
click at [319, 516] on input "text" at bounding box center [373, 510] width 172 height 29
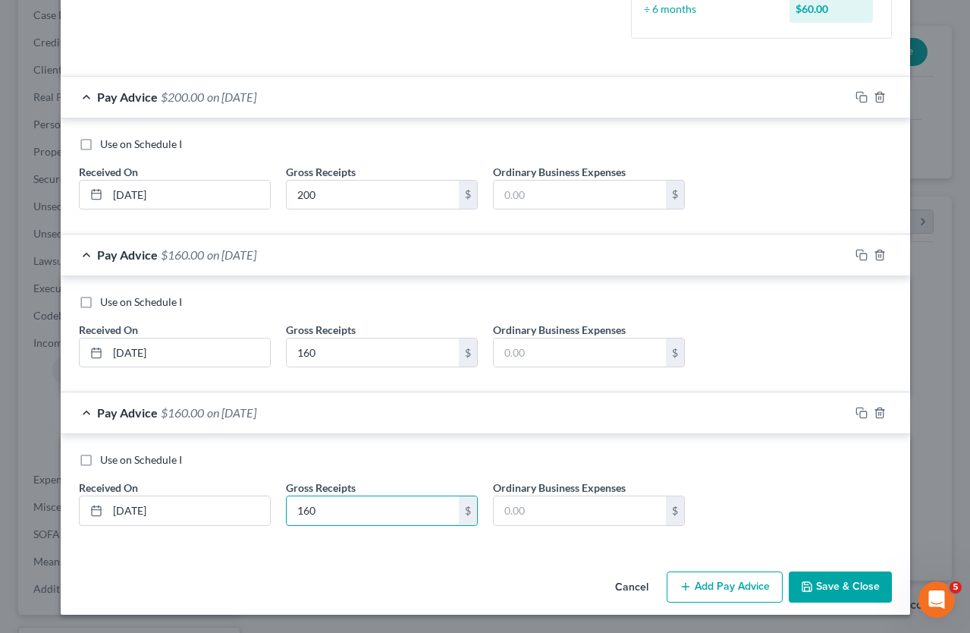
type input "160"
click at [708, 589] on button "Add Pay Advice" at bounding box center [725, 587] width 116 height 32
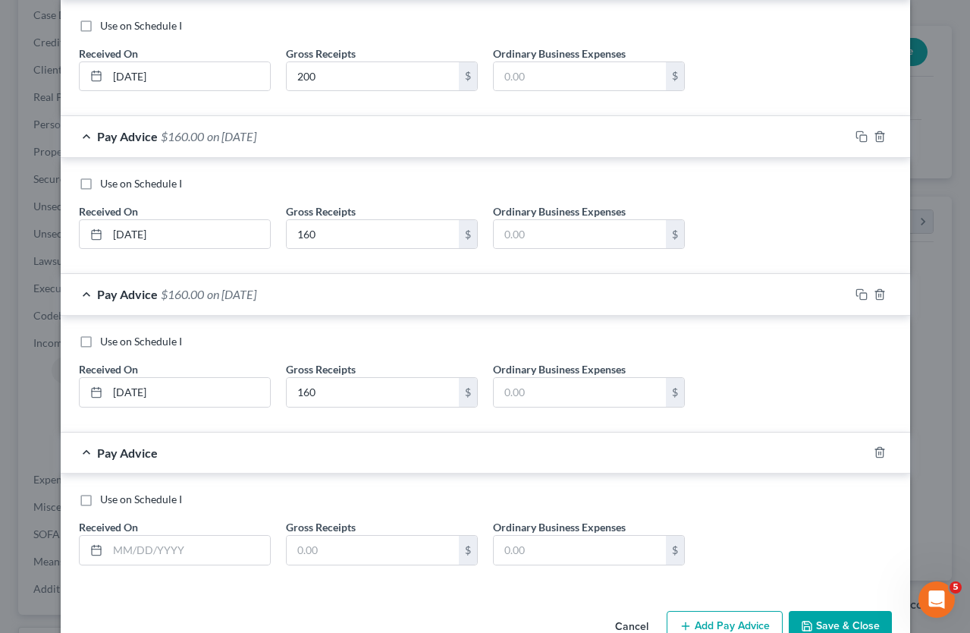
scroll to position [563, 0]
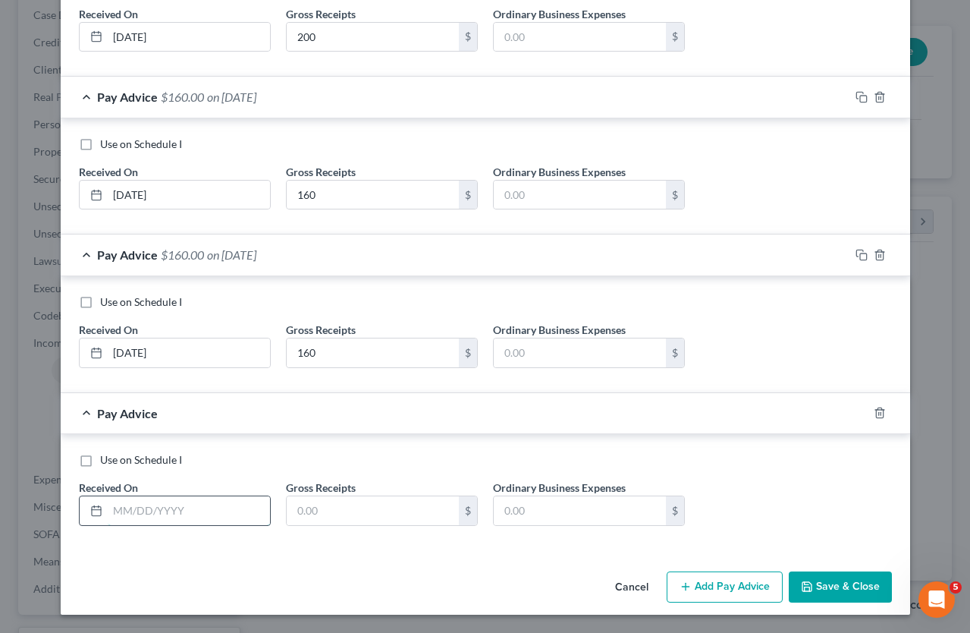
click at [150, 513] on input "text" at bounding box center [189, 510] width 162 height 29
click at [341, 358] on input "160" at bounding box center [373, 352] width 172 height 29
type input "1"
type input "270"
click at [202, 511] on input "text" at bounding box center [189, 510] width 162 height 29
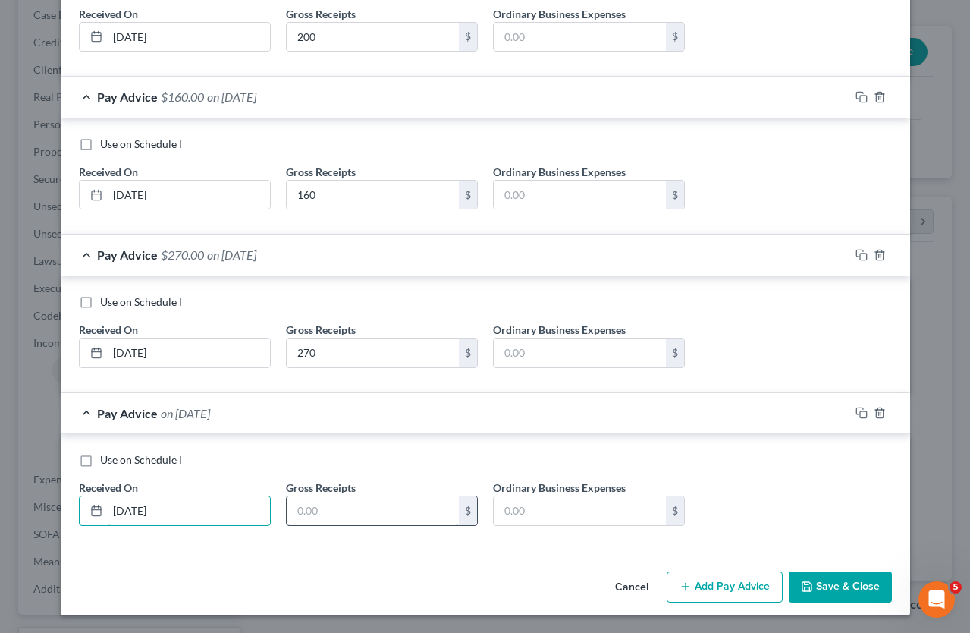
type input "5/21/25"
click at [308, 505] on input "text" at bounding box center [373, 510] width 172 height 29
type input "150"
click at [698, 589] on button "Add Pay Advice" at bounding box center [725, 587] width 116 height 32
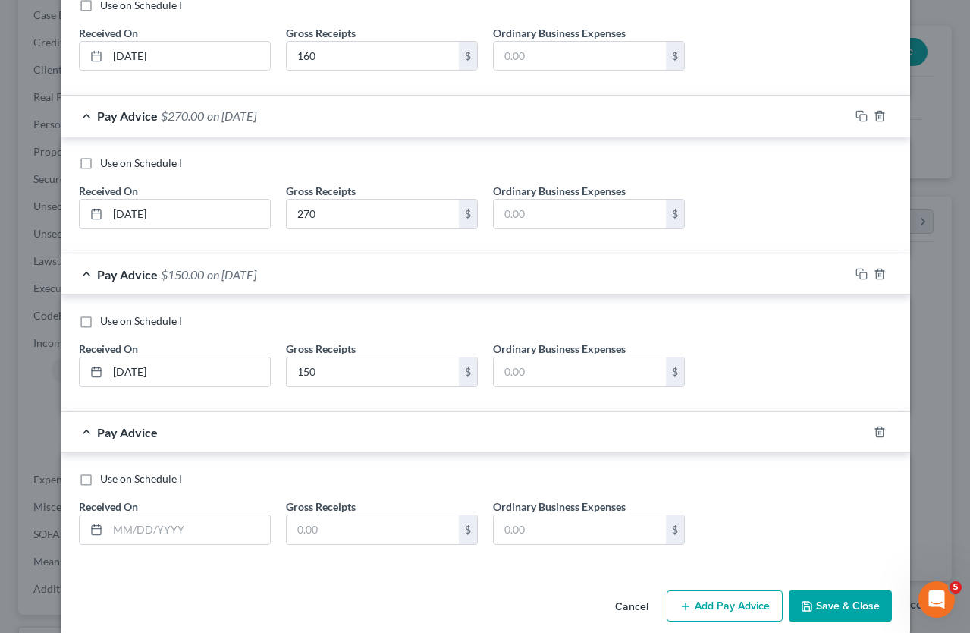
scroll to position [721, 0]
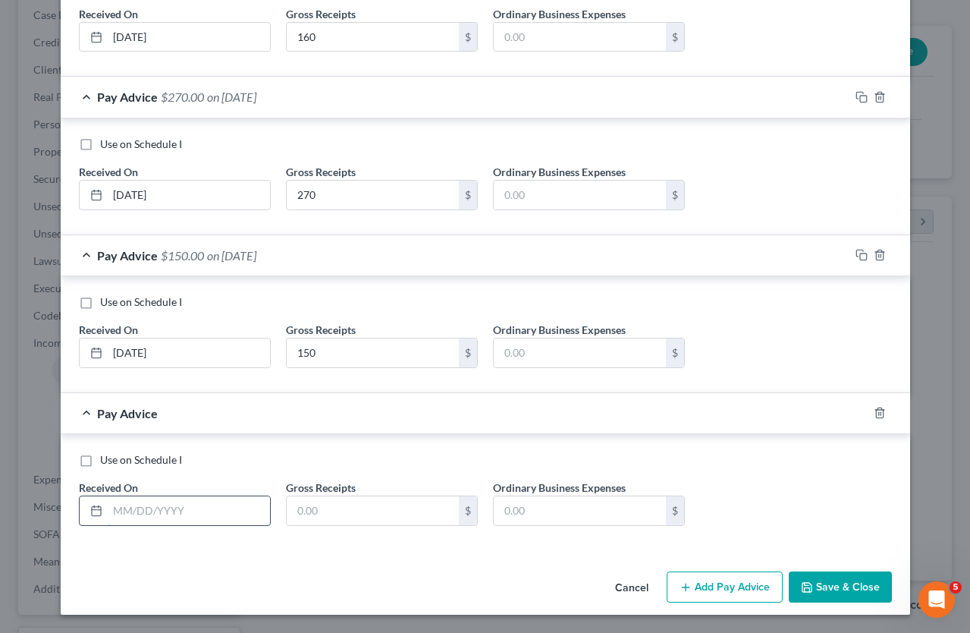
click at [112, 511] on input "text" at bounding box center [189, 510] width 162 height 29
type input "5/22/25"
click at [308, 516] on input "text" at bounding box center [373, 510] width 172 height 29
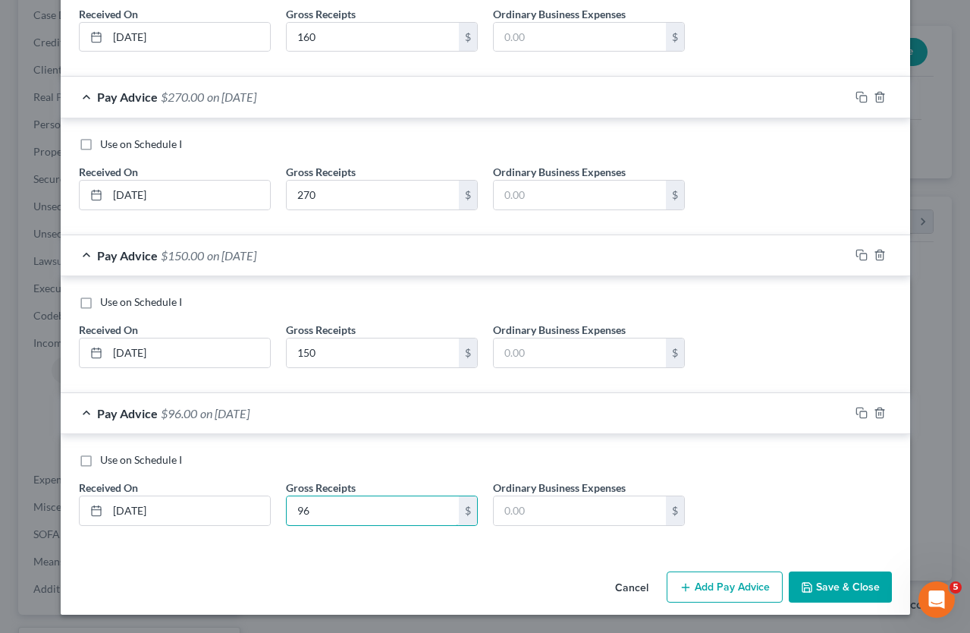
type input "96"
click at [720, 579] on button "Add Pay Advice" at bounding box center [725, 587] width 116 height 32
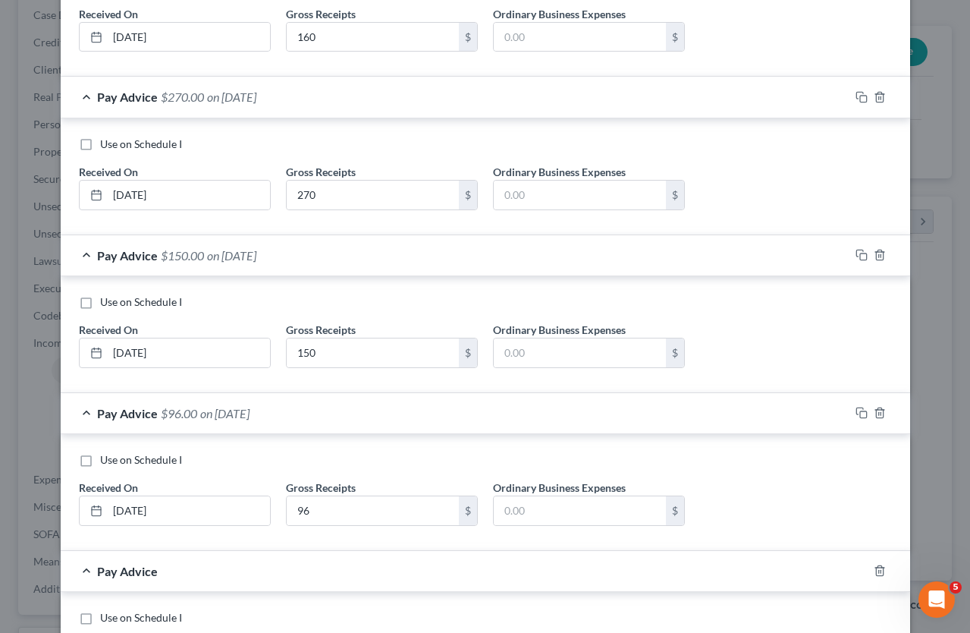
scroll to position [879, 0]
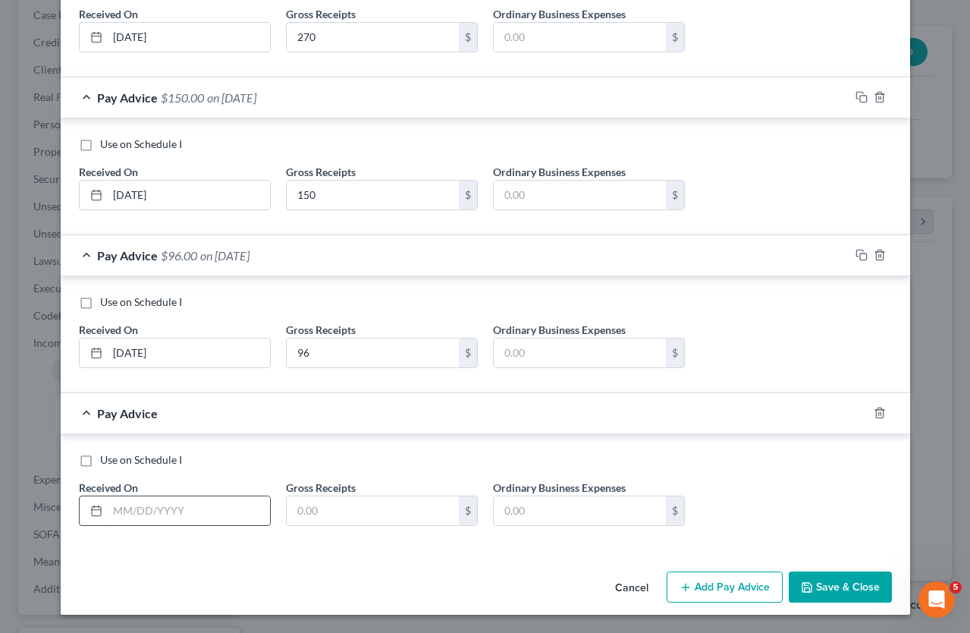
click at [124, 508] on input "text" at bounding box center [189, 510] width 162 height 29
type input "6/4/25"
click at [299, 504] on input "text" at bounding box center [373, 510] width 172 height 29
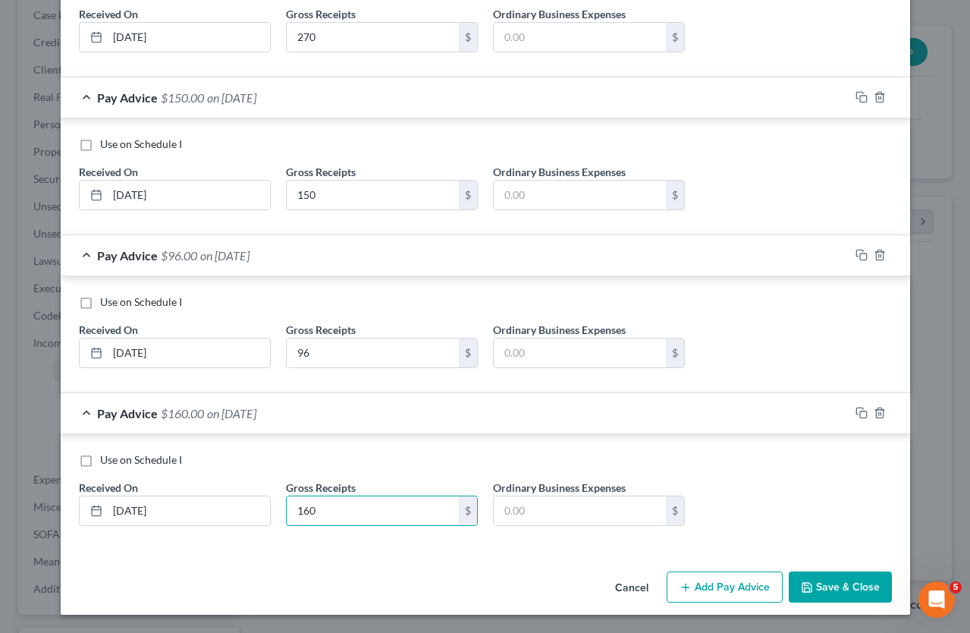
type input "160"
click at [689, 617] on div "New Income Source × Employment Type * Select Full or Part Time Employment Self …" at bounding box center [485, 316] width 970 height 633
click at [687, 601] on button "Add Pay Advice" at bounding box center [725, 587] width 116 height 32
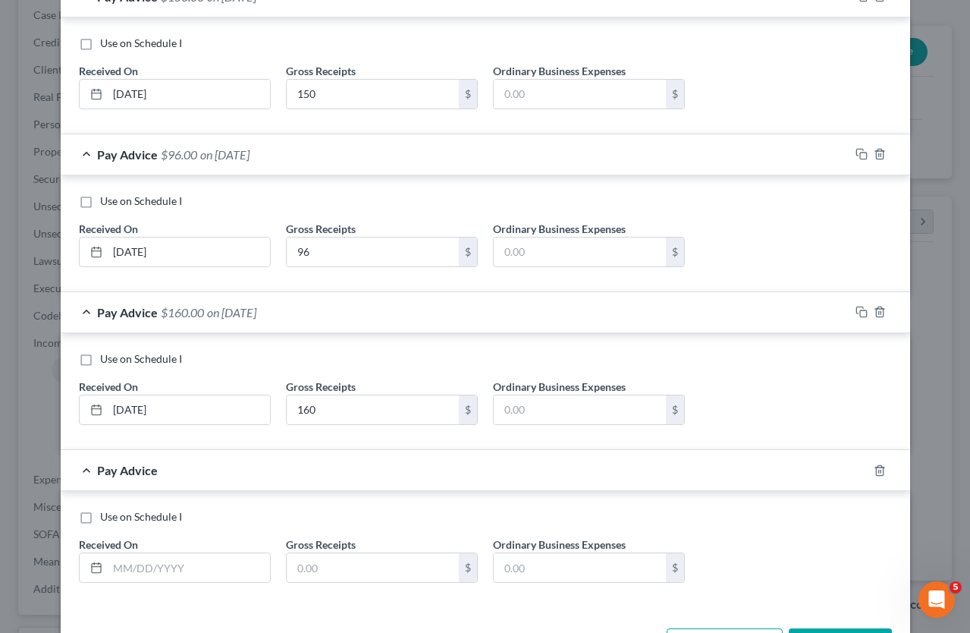
scroll to position [1037, 0]
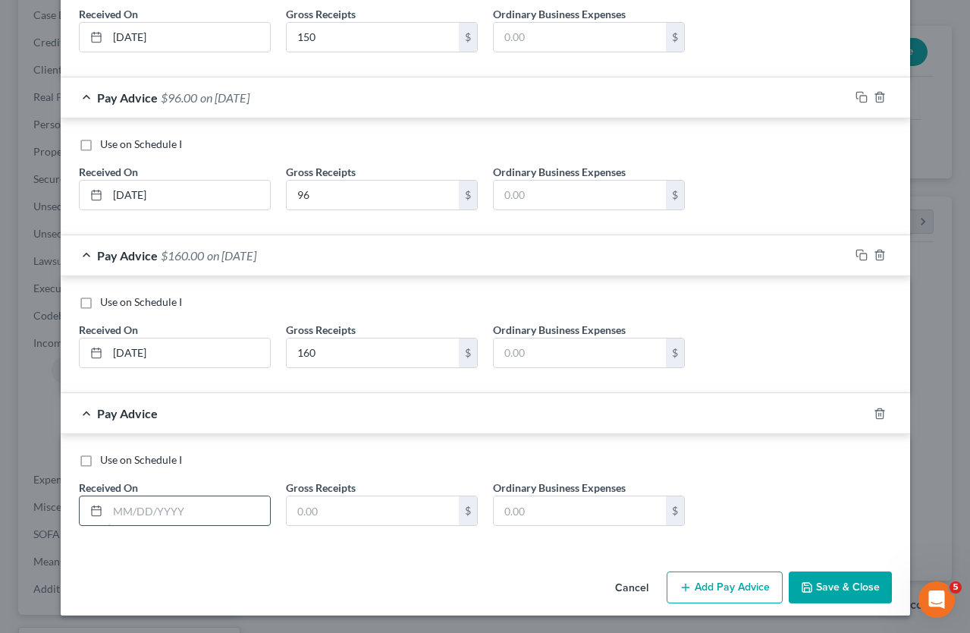
click at [167, 511] on input "text" at bounding box center [189, 510] width 162 height 29
type input "5"
type input "6/12/25"
click at [356, 512] on input "text" at bounding box center [373, 510] width 172 height 29
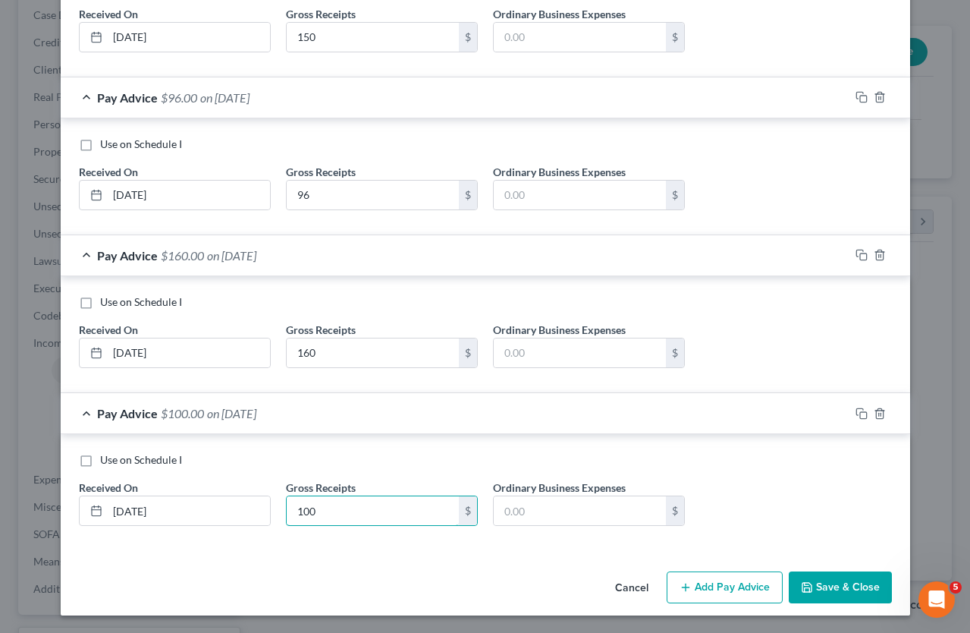
type input "100"
click at [736, 595] on button "Add Pay Advice" at bounding box center [725, 587] width 116 height 32
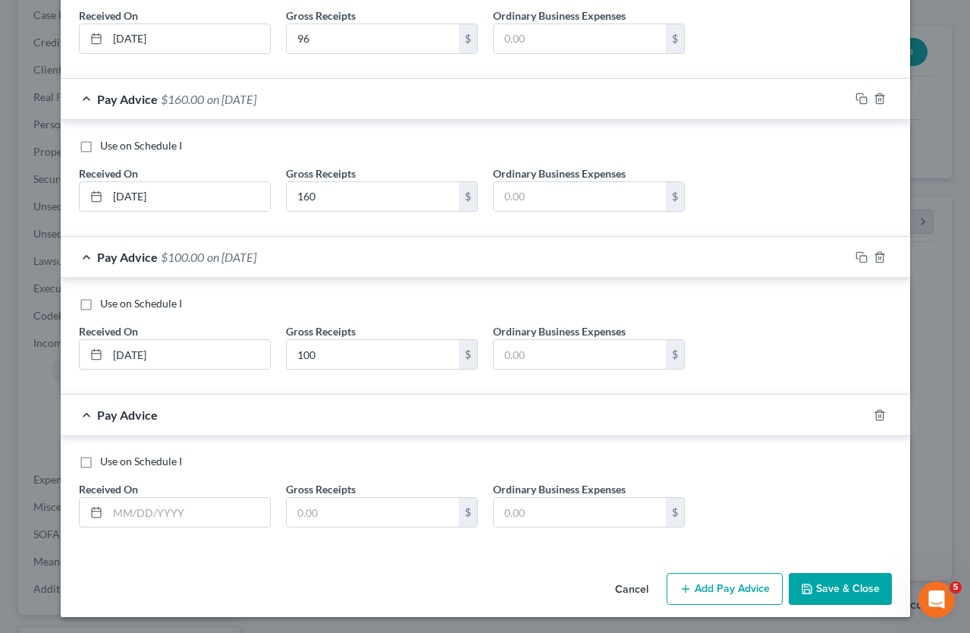
scroll to position [1195, 0]
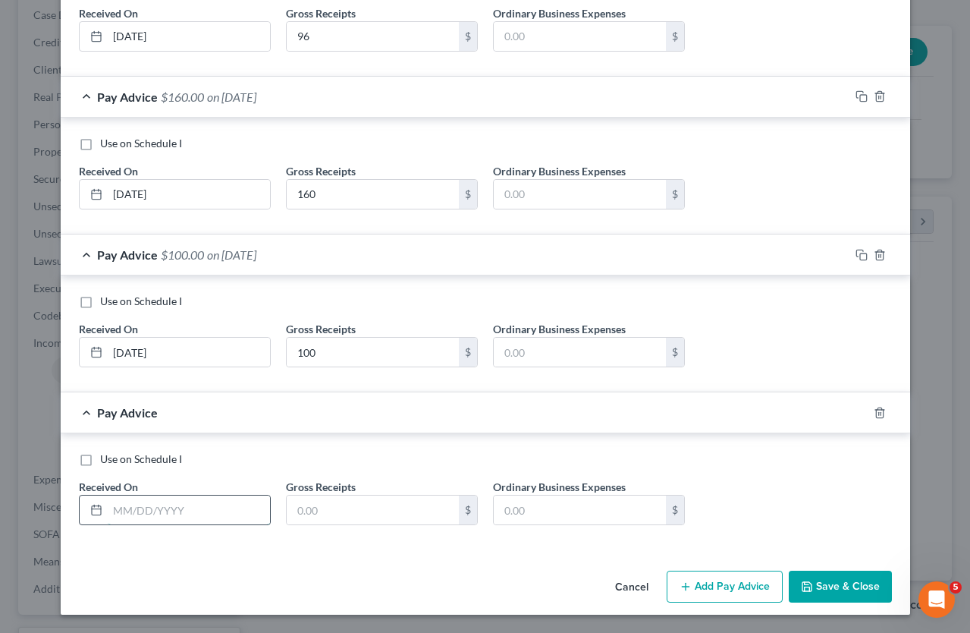
click at [111, 516] on input "text" at bounding box center [189, 509] width 162 height 29
type input "6/25/25"
click at [315, 513] on input "text" at bounding box center [373, 509] width 172 height 29
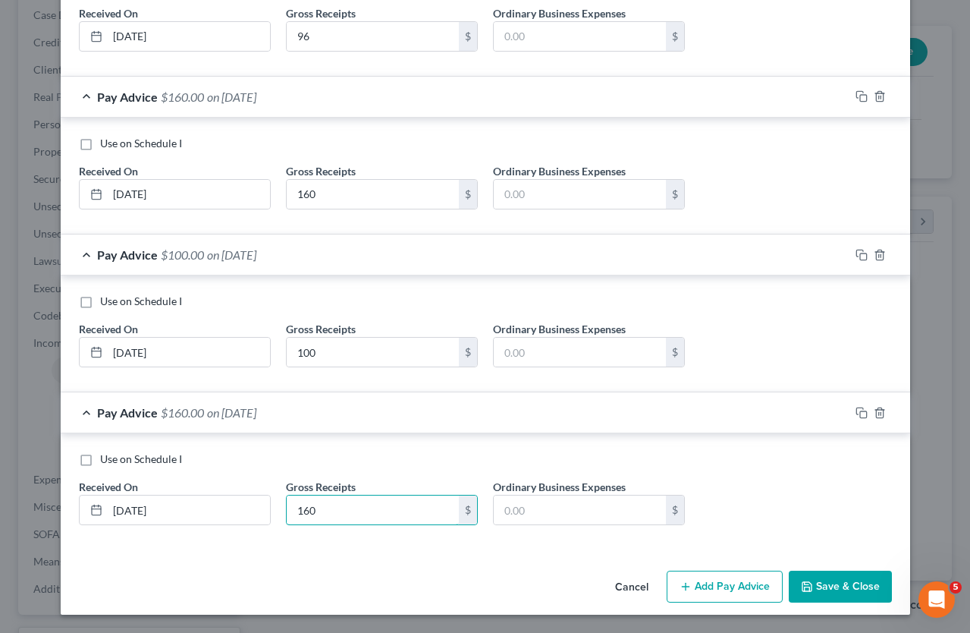
type input "160"
click at [670, 579] on button "Add Pay Advice" at bounding box center [725, 586] width 116 height 32
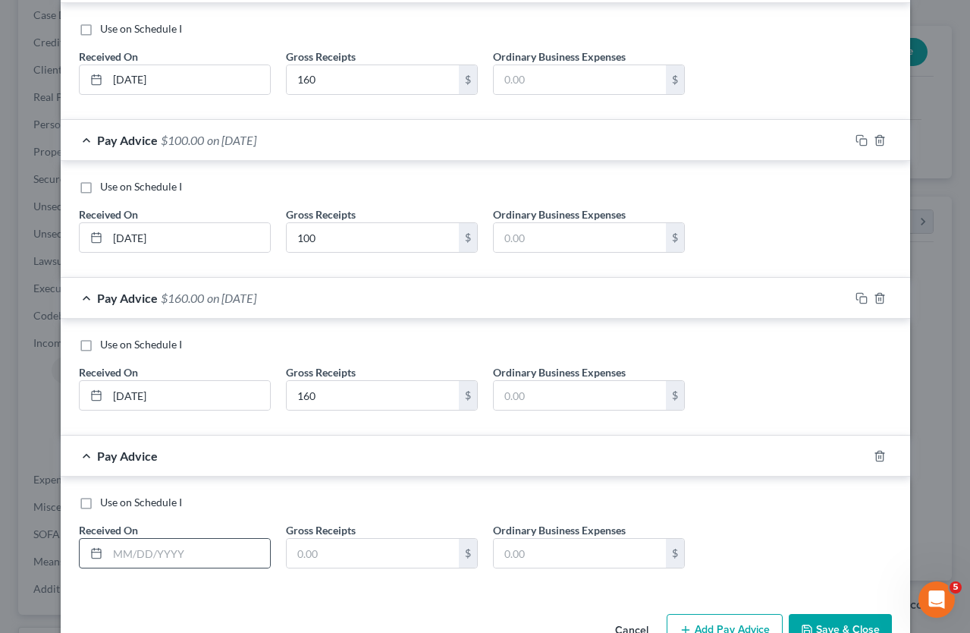
scroll to position [1353, 0]
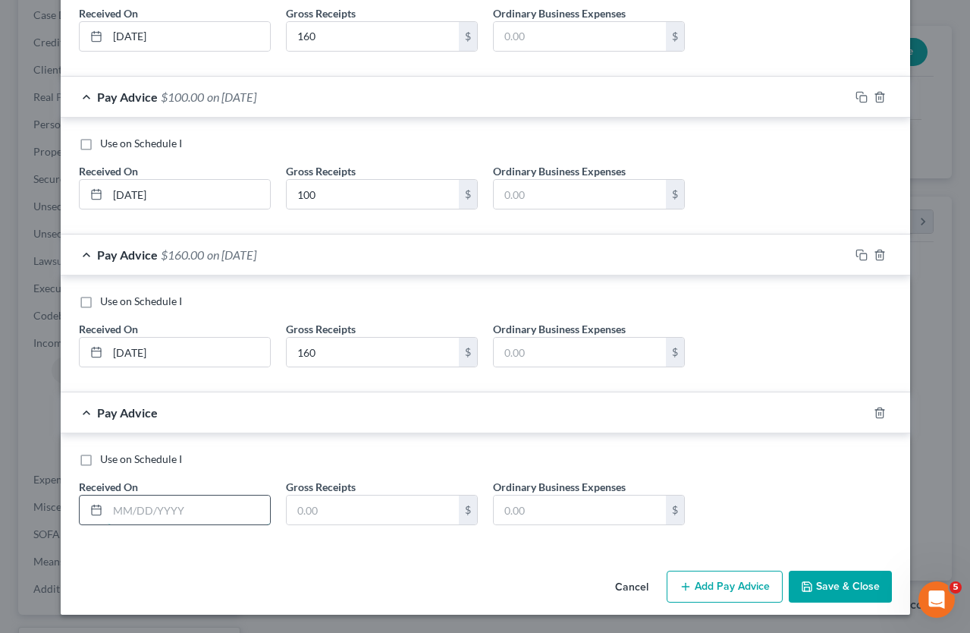
click at [115, 519] on input "text" at bounding box center [189, 509] width 162 height 29
type input "7/3"
click at [337, 513] on input "text" at bounding box center [373, 509] width 172 height 29
type input "110"
drag, startPoint x: 683, startPoint y: 580, endPoint x: 642, endPoint y: 576, distance: 40.5
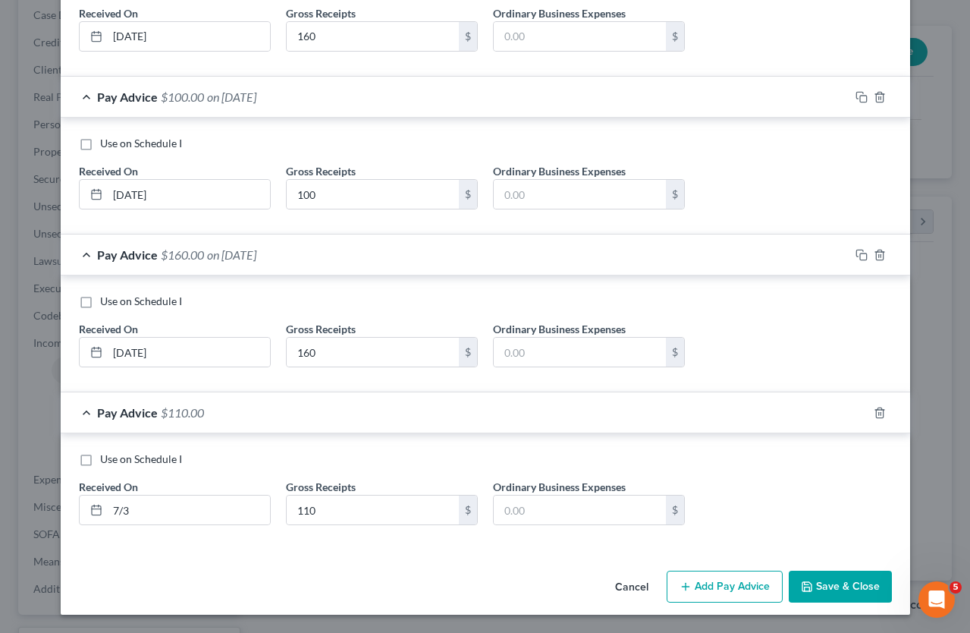
click at [683, 580] on icon "button" at bounding box center [686, 586] width 12 height 12
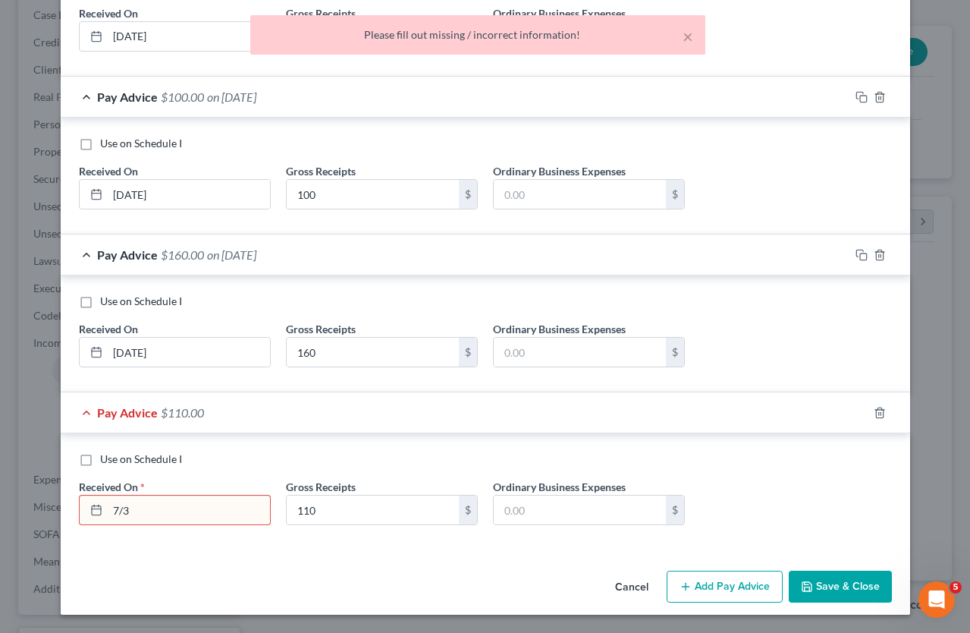
click at [156, 509] on input "7/3" at bounding box center [189, 509] width 162 height 29
type input "7/3/25"
click at [692, 577] on button "Add Pay Advice" at bounding box center [725, 586] width 116 height 32
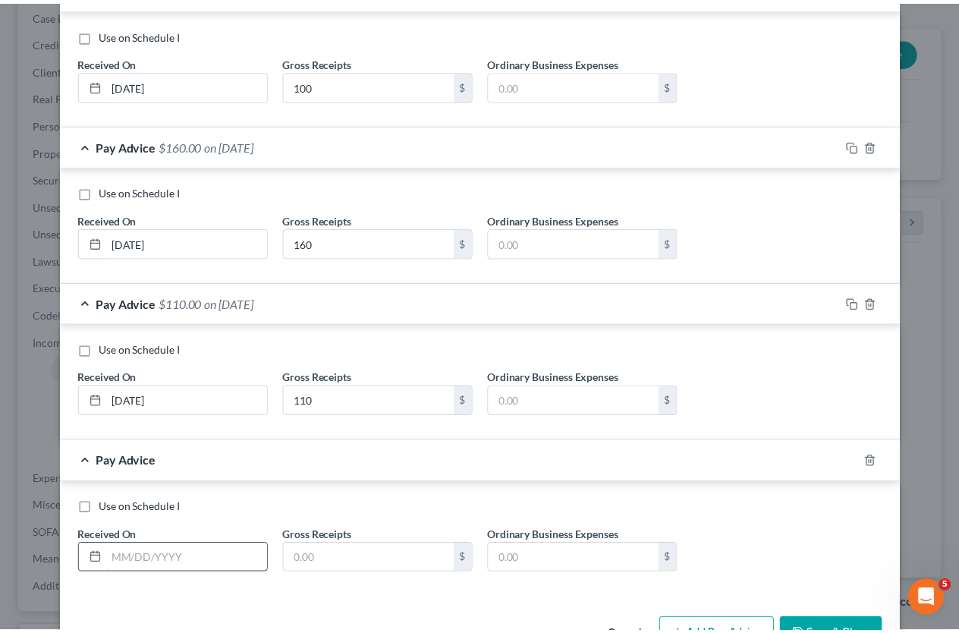
scroll to position [1511, 0]
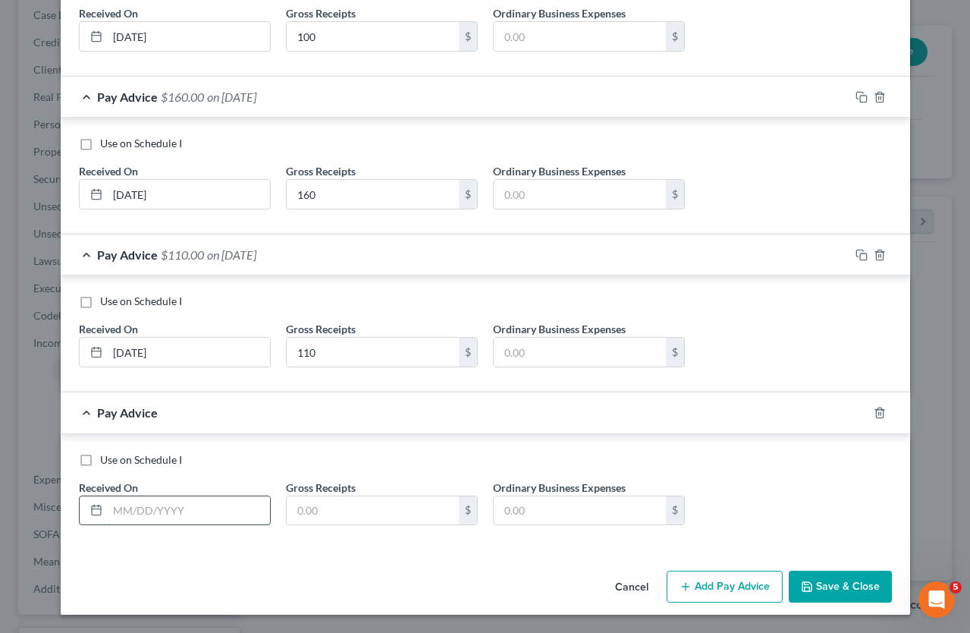
click at [157, 509] on input "text" at bounding box center [189, 510] width 162 height 29
type input "7/16/25"
click at [325, 513] on input "text" at bounding box center [373, 510] width 172 height 29
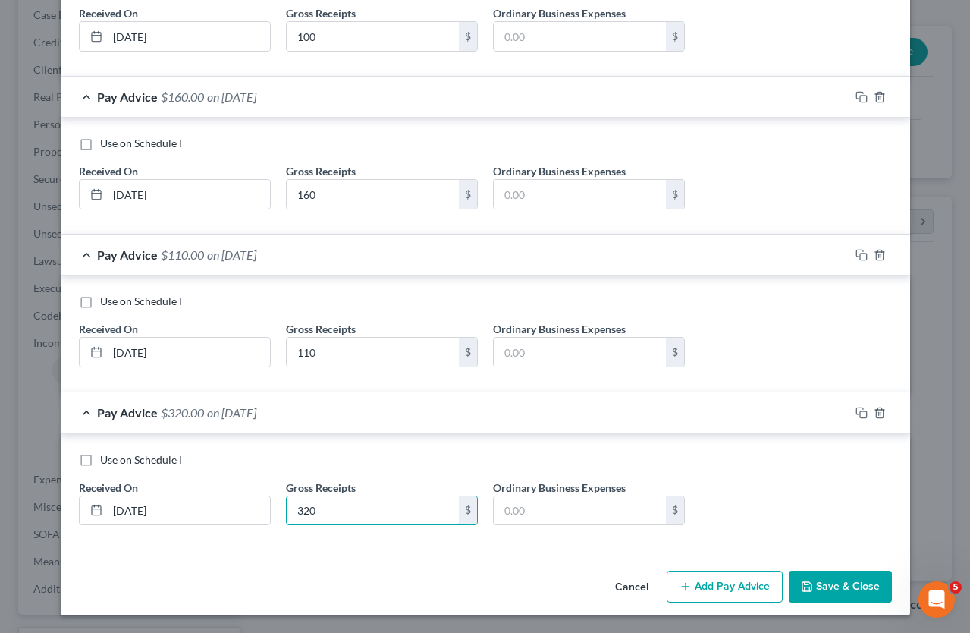
type input "320"
click at [851, 594] on button "Save & Close" at bounding box center [840, 586] width 103 height 32
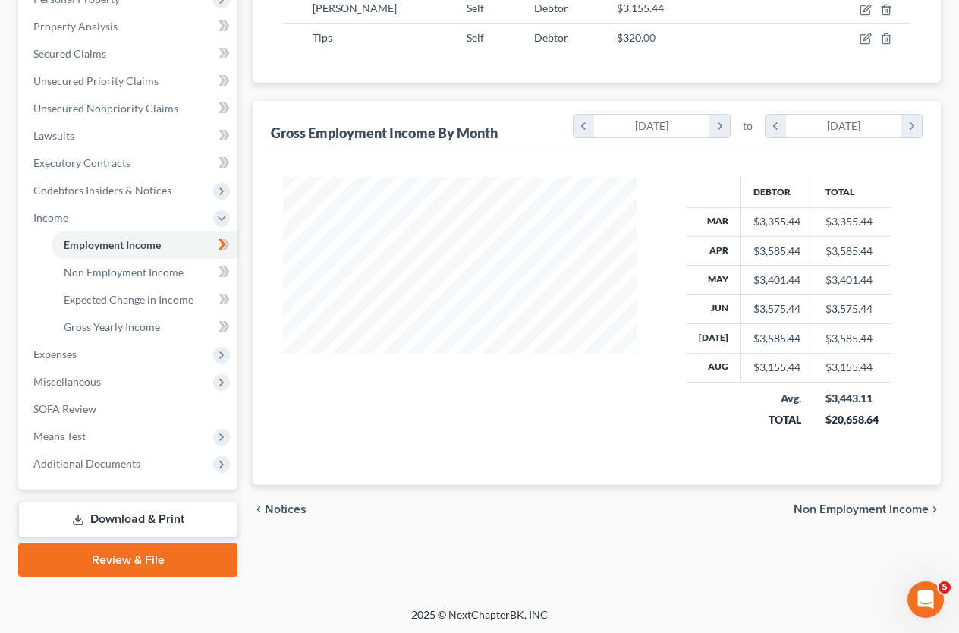
scroll to position [0, 0]
